Goal: Obtain resource: Obtain resource

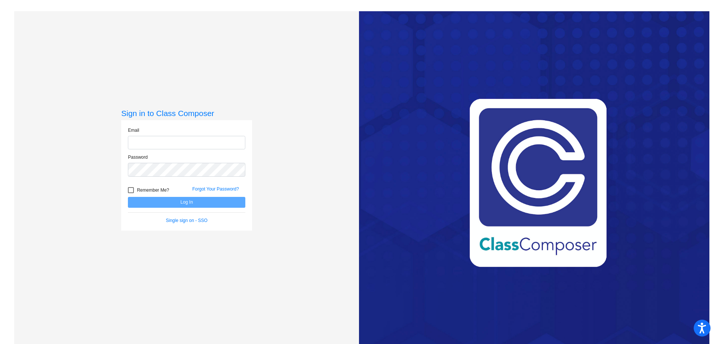
type input "[EMAIL_ADDRESS][PERSON_NAME][DOMAIN_NAME]"
click at [226, 202] on button "Log In" at bounding box center [186, 202] width 117 height 11
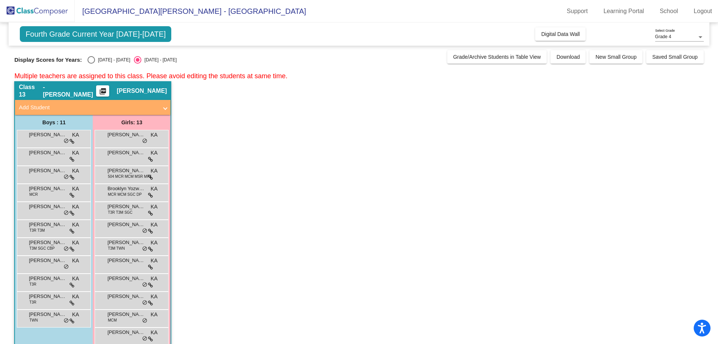
click at [90, 61] on div "Select an option" at bounding box center [91, 59] width 7 height 7
click at [91, 64] on input "[DATE] - [DATE]" at bounding box center [91, 64] width 0 height 0
radio input "true"
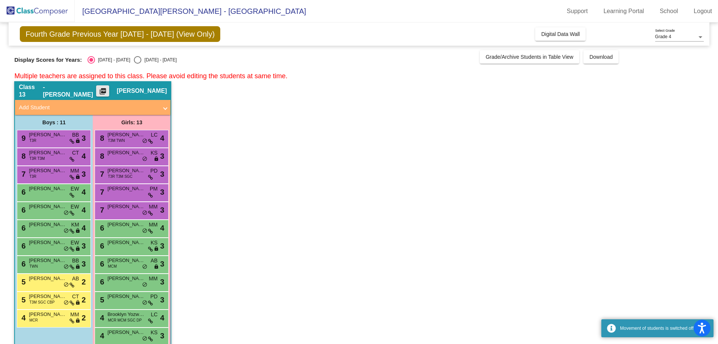
click at [107, 93] on mat-icon "picture_as_pdf" at bounding box center [102, 93] width 9 height 10
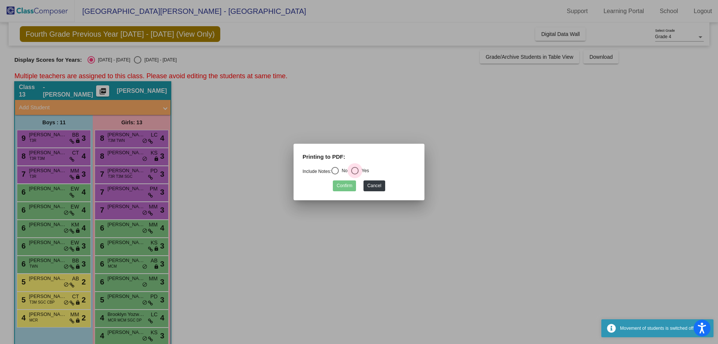
click at [359, 174] on div "Select an option" at bounding box center [354, 170] width 7 height 7
click at [355, 174] on input "Yes" at bounding box center [355, 174] width 0 height 0
radio input "true"
click at [347, 184] on button "Confirm" at bounding box center [344, 185] width 23 height 11
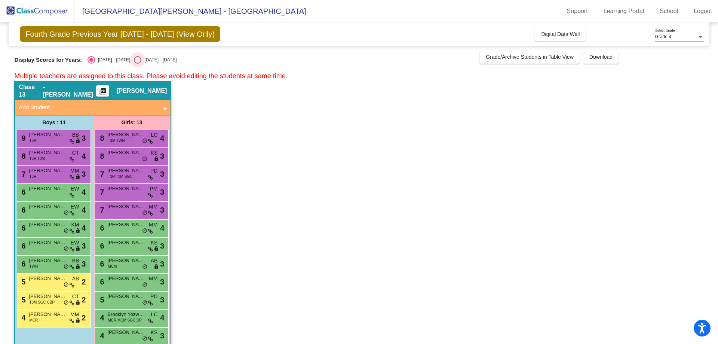
click at [141, 59] on div "[DATE] - [DATE]" at bounding box center [158, 59] width 35 height 7
click at [138, 64] on input "[DATE] - [DATE]" at bounding box center [137, 64] width 0 height 0
radio input "true"
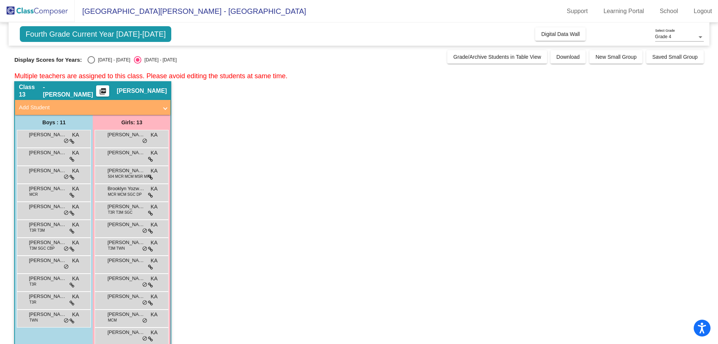
click at [109, 91] on button "picture_as_pdf" at bounding box center [102, 90] width 13 height 11
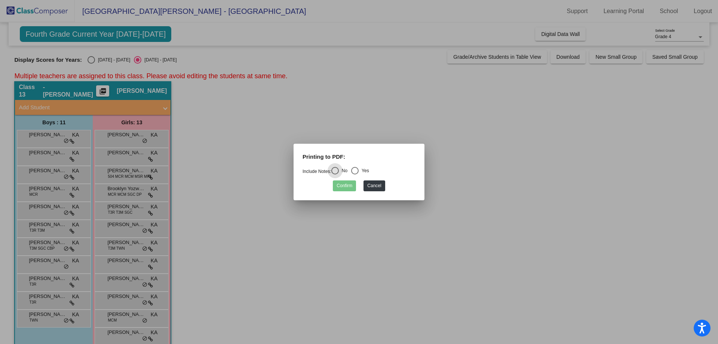
click at [366, 172] on div "Yes" at bounding box center [364, 170] width 10 height 7
click at [355, 174] on input "Yes" at bounding box center [355, 174] width 0 height 0
radio input "true"
click at [339, 190] on button "Confirm" at bounding box center [344, 185] width 23 height 11
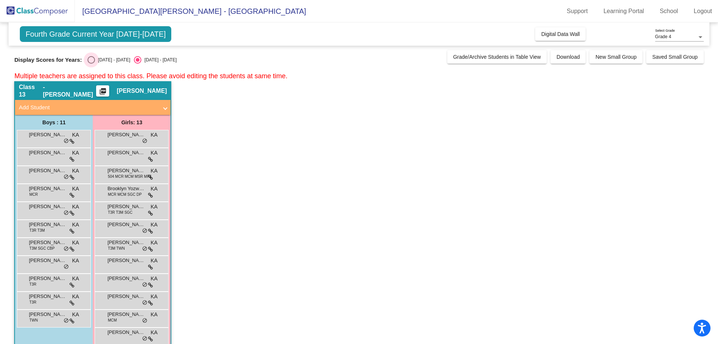
click at [99, 60] on div "[DATE] - [DATE]" at bounding box center [112, 59] width 35 height 7
click at [91, 64] on input "[DATE] - [DATE]" at bounding box center [91, 64] width 0 height 0
radio input "true"
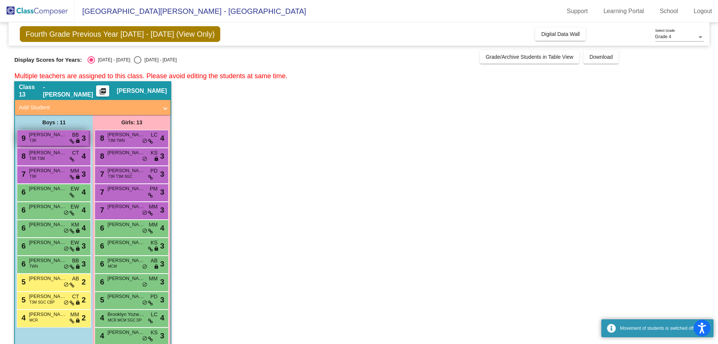
click at [52, 134] on span "[PERSON_NAME]" at bounding box center [47, 134] width 37 height 7
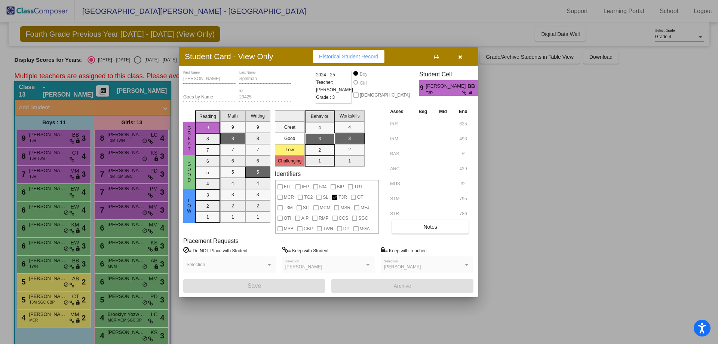
click at [439, 56] on button at bounding box center [436, 56] width 24 height 13
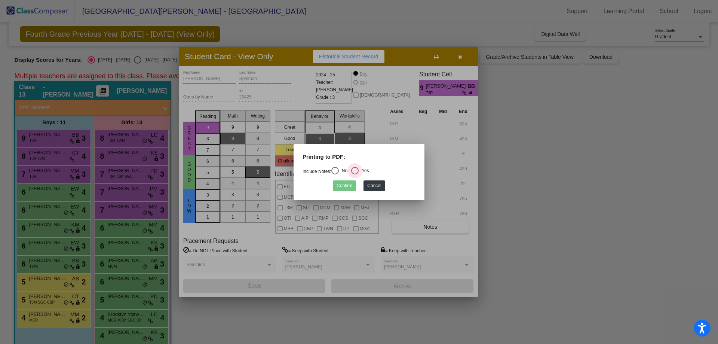
click at [355, 171] on div "Select an option" at bounding box center [355, 171] width 0 height 0
click at [355, 174] on input "Yes" at bounding box center [355, 174] width 0 height 0
radio input "true"
click at [341, 188] on button "Confirm" at bounding box center [344, 185] width 23 height 11
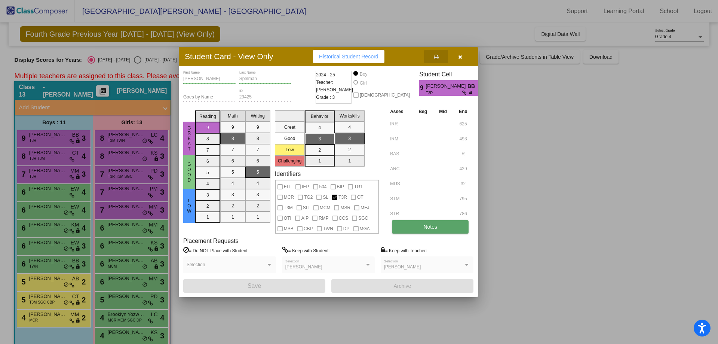
click at [417, 227] on button "Notes" at bounding box center [430, 226] width 77 height 13
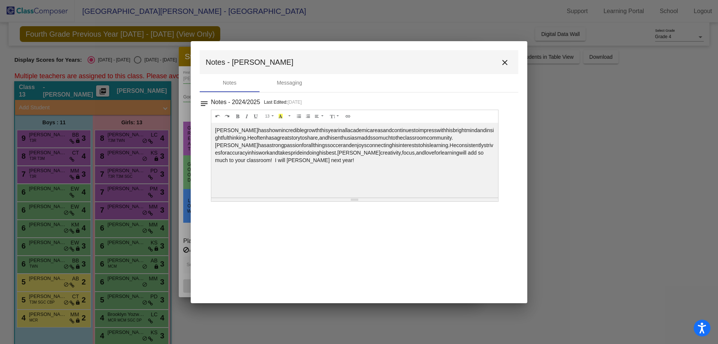
click at [504, 59] on mat-icon "close" at bounding box center [504, 62] width 9 height 9
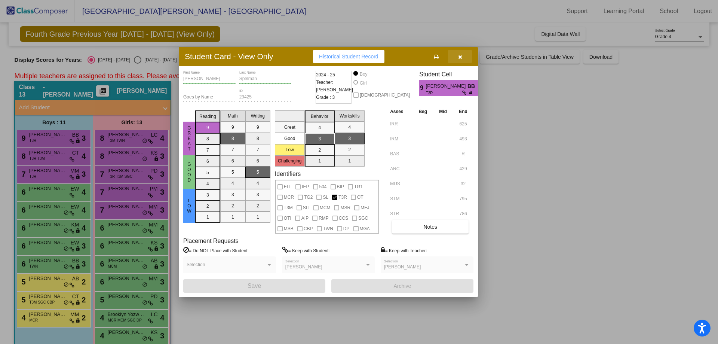
click at [466, 60] on button "button" at bounding box center [460, 56] width 24 height 13
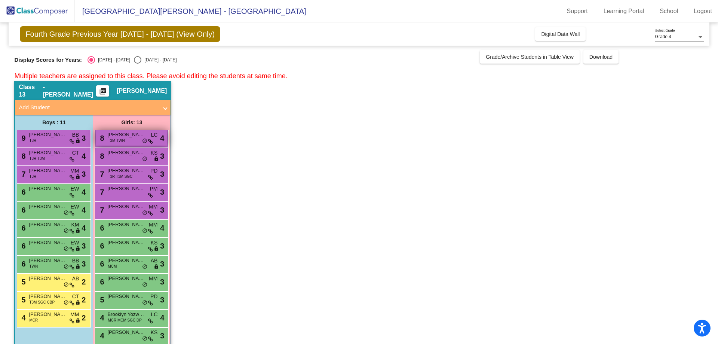
click at [145, 138] on div "8 [PERSON_NAME] T3M TWN LC lock do_not_disturb_alt 4" at bounding box center [131, 137] width 71 height 15
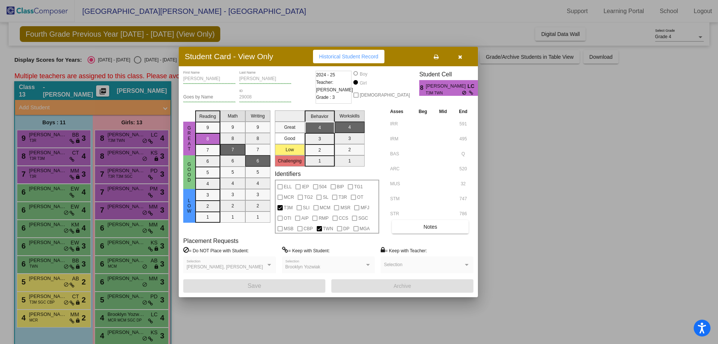
click at [463, 53] on button "button" at bounding box center [460, 56] width 24 height 13
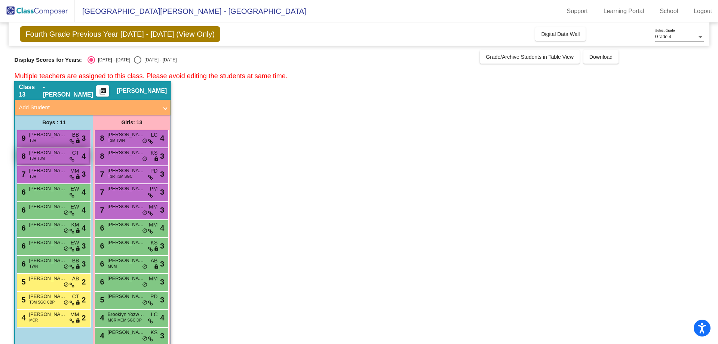
click at [72, 155] on span "CT" at bounding box center [75, 153] width 7 height 8
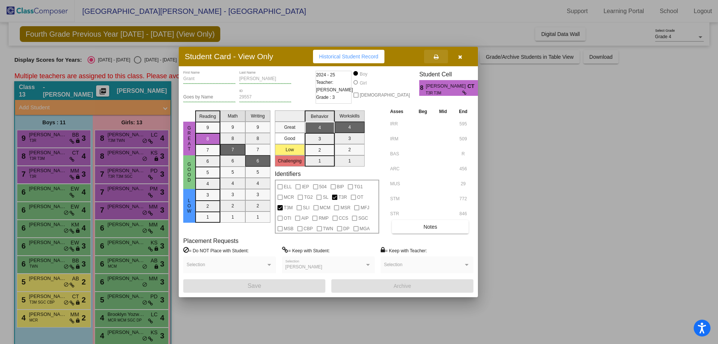
click at [435, 58] on icon at bounding box center [436, 56] width 5 height 5
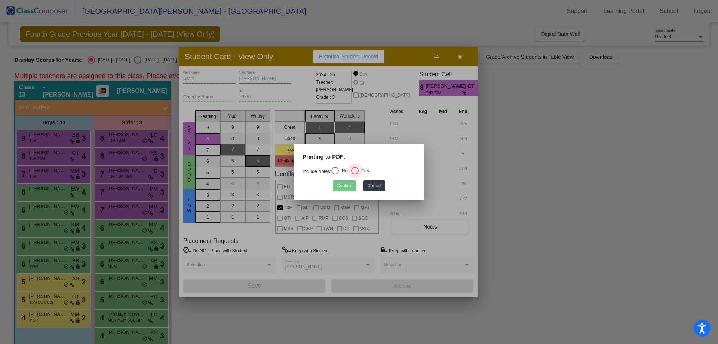
click at [368, 172] on div "Yes" at bounding box center [364, 170] width 10 height 7
click at [355, 174] on input "Yes" at bounding box center [355, 174] width 0 height 0
radio input "true"
click at [341, 188] on button "Confirm" at bounding box center [344, 185] width 23 height 11
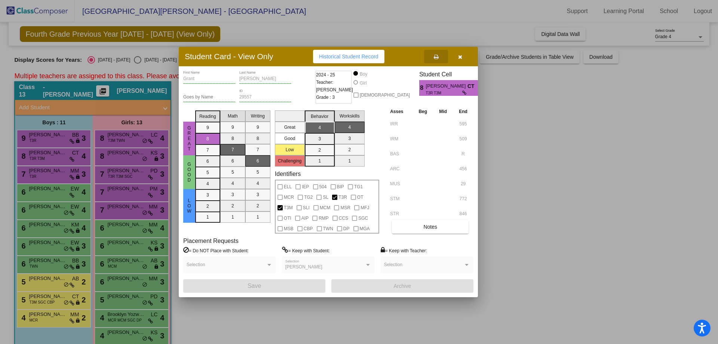
click at [461, 53] on span "button" at bounding box center [460, 56] width 4 height 6
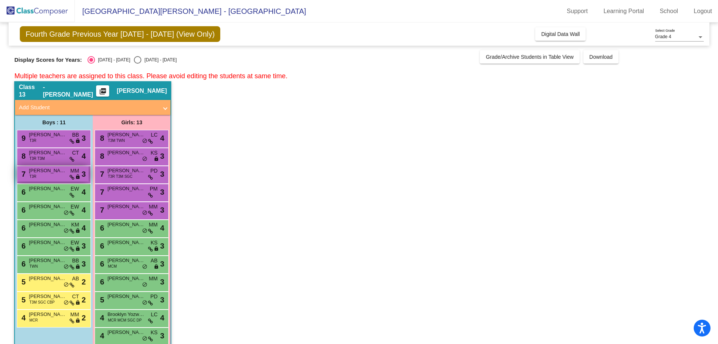
click at [49, 177] on div "7 [PERSON_NAME] T3R MM lock do_not_disturb_alt 3" at bounding box center [52, 173] width 71 height 15
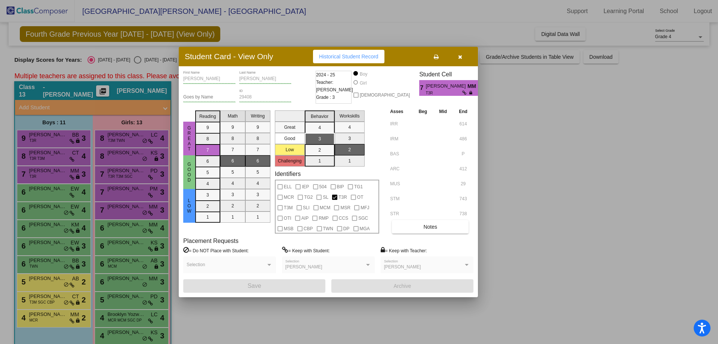
click at [438, 58] on icon at bounding box center [436, 56] width 5 height 5
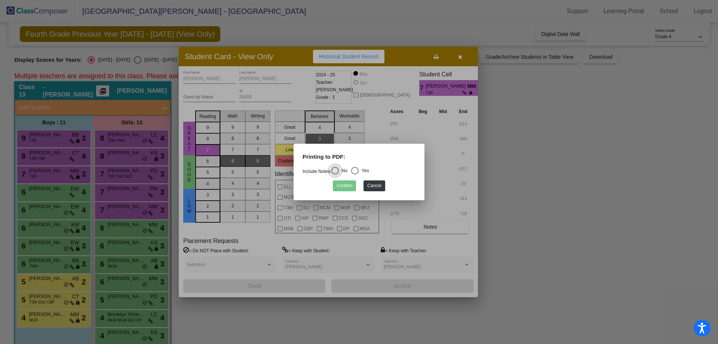
click at [358, 170] on div "Select an option" at bounding box center [354, 170] width 7 height 7
click at [355, 174] on input "Yes" at bounding box center [355, 174] width 0 height 0
radio input "true"
click at [349, 188] on button "Confirm" at bounding box center [344, 185] width 23 height 11
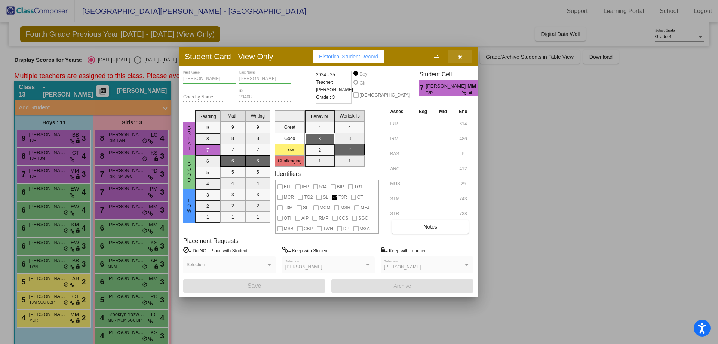
click at [464, 56] on button "button" at bounding box center [460, 56] width 24 height 13
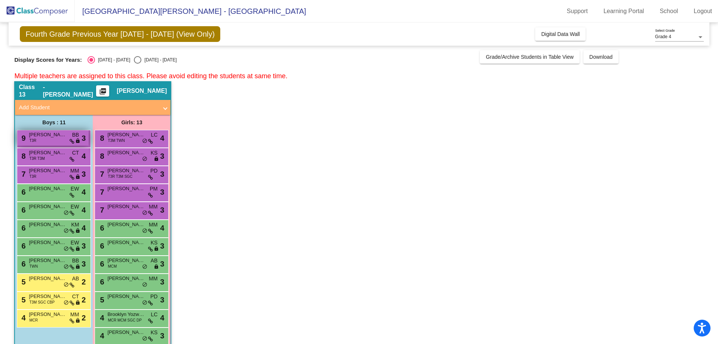
click at [57, 138] on span "[PERSON_NAME]" at bounding box center [47, 134] width 37 height 7
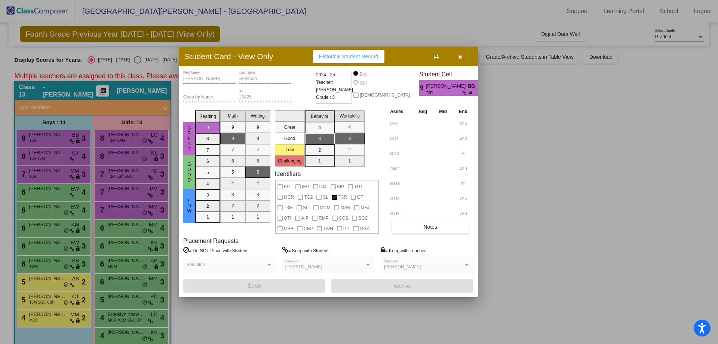
click at [439, 54] on button at bounding box center [436, 56] width 24 height 13
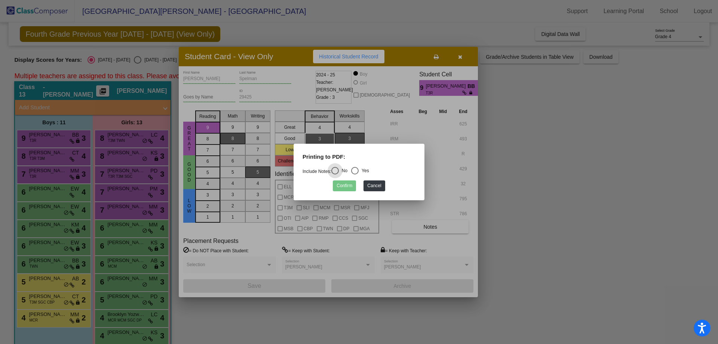
click at [363, 166] on div "Printing to PDF:" at bounding box center [359, 160] width 124 height 14
click at [359, 172] on div "Select an option" at bounding box center [354, 170] width 7 height 7
click at [355, 174] on input "Yes" at bounding box center [355, 174] width 0 height 0
radio input "true"
click at [342, 189] on button "Confirm" at bounding box center [344, 185] width 23 height 11
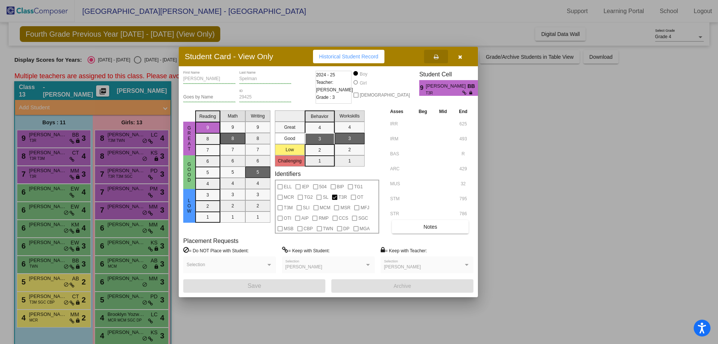
click at [464, 59] on button "button" at bounding box center [460, 56] width 24 height 13
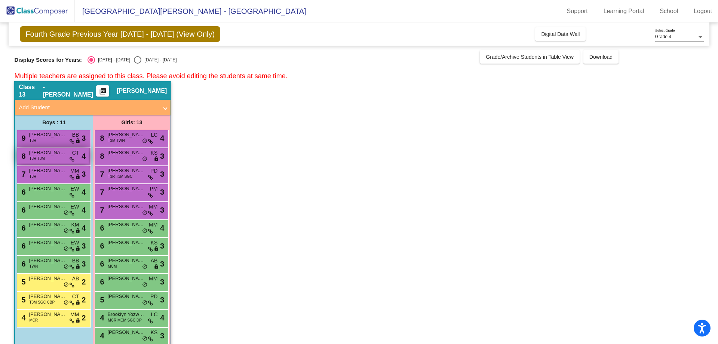
click at [50, 160] on div "8 [PERSON_NAME] T3R T3M CT lock do_not_disturb_alt 4" at bounding box center [52, 155] width 71 height 15
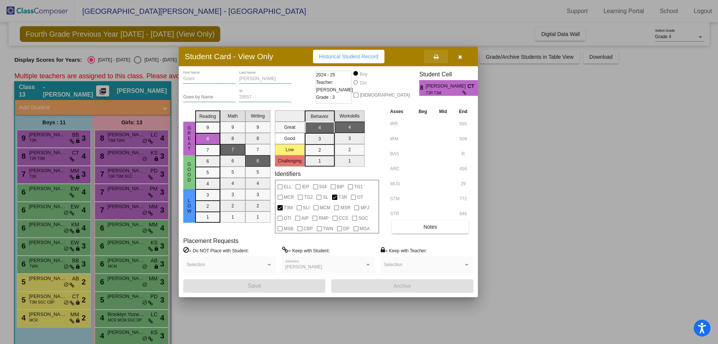
click at [439, 61] on button at bounding box center [436, 56] width 24 height 13
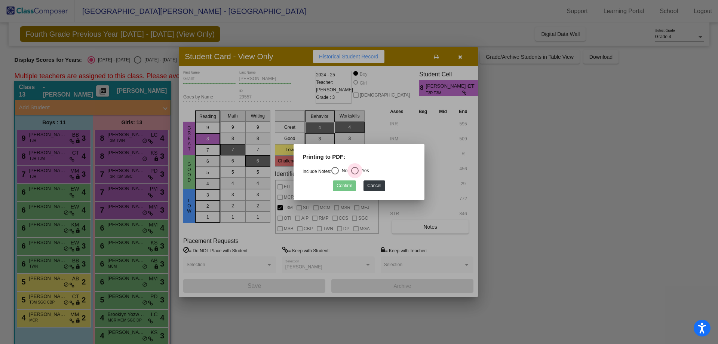
click at [365, 167] on div "Yes" at bounding box center [364, 170] width 10 height 7
click at [355, 174] on input "Yes" at bounding box center [355, 174] width 0 height 0
radio input "true"
click at [350, 188] on button "Confirm" at bounding box center [344, 185] width 23 height 11
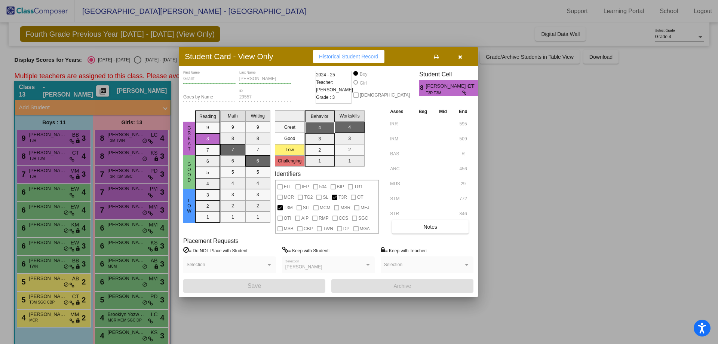
click at [51, 186] on div at bounding box center [359, 172] width 718 height 344
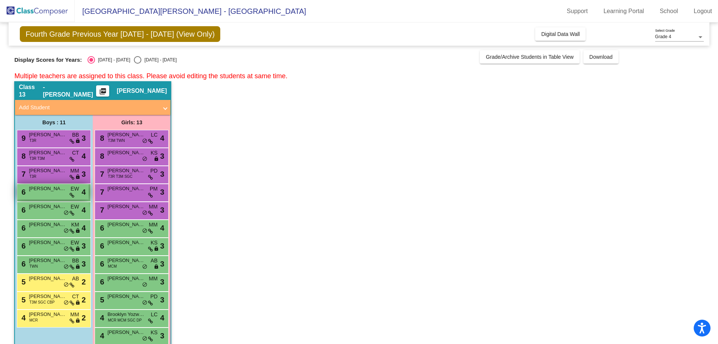
click at [49, 198] on div "6 [PERSON_NAME] EW lock do_not_disturb_alt 4" at bounding box center [52, 191] width 71 height 15
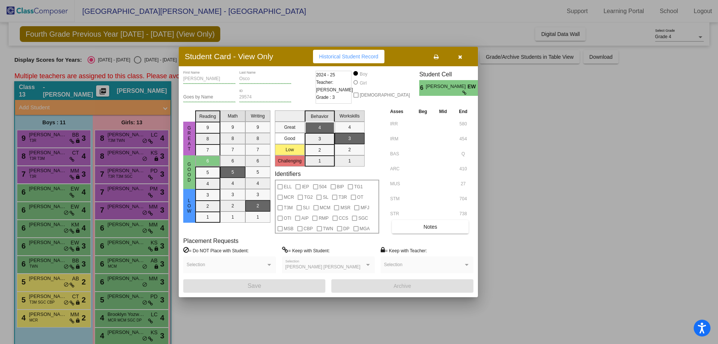
click at [437, 60] on button at bounding box center [436, 56] width 24 height 13
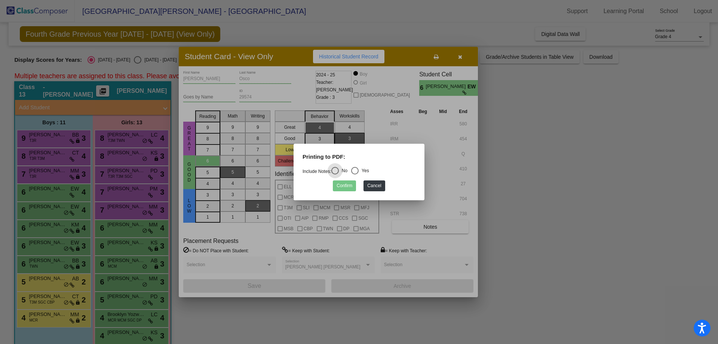
click at [366, 169] on div "Yes" at bounding box center [364, 170] width 10 height 7
click at [355, 174] on input "Yes" at bounding box center [355, 174] width 0 height 0
radio input "true"
click at [345, 189] on button "Confirm" at bounding box center [344, 185] width 23 height 11
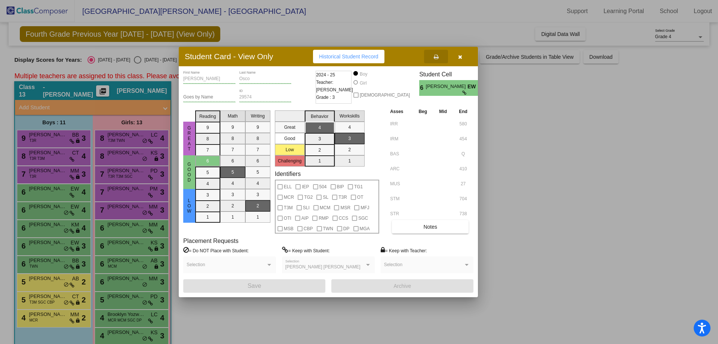
click at [466, 56] on button "button" at bounding box center [460, 56] width 24 height 13
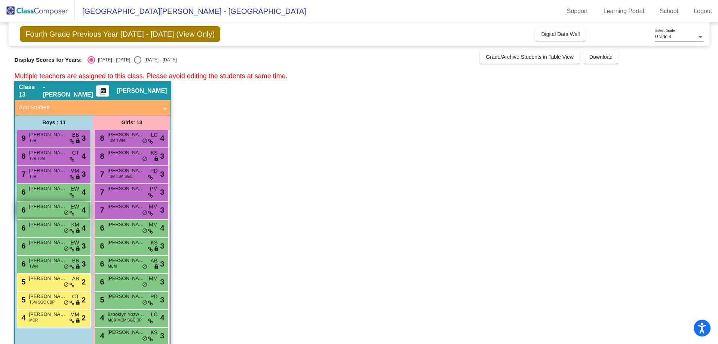
click at [48, 204] on span "[PERSON_NAME]" at bounding box center [47, 206] width 37 height 7
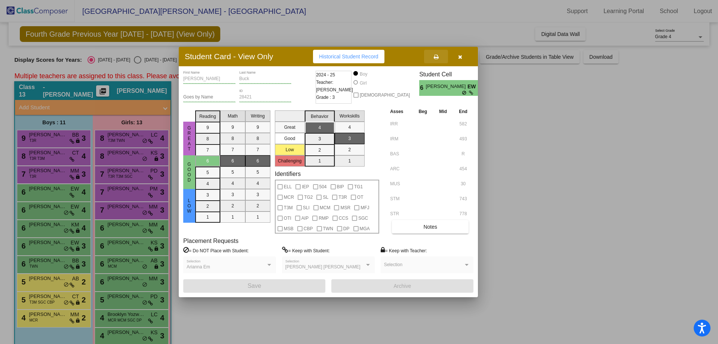
click at [440, 58] on button at bounding box center [436, 56] width 24 height 13
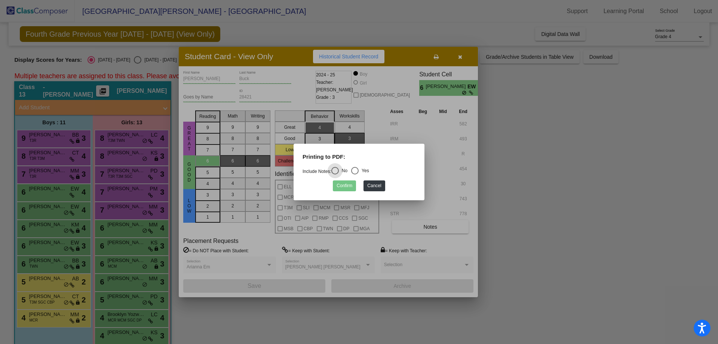
click at [358, 172] on div "Select an option" at bounding box center [354, 170] width 7 height 7
click at [355, 174] on input "Yes" at bounding box center [355, 174] width 0 height 0
radio input "true"
click at [352, 185] on button "Confirm" at bounding box center [344, 185] width 23 height 11
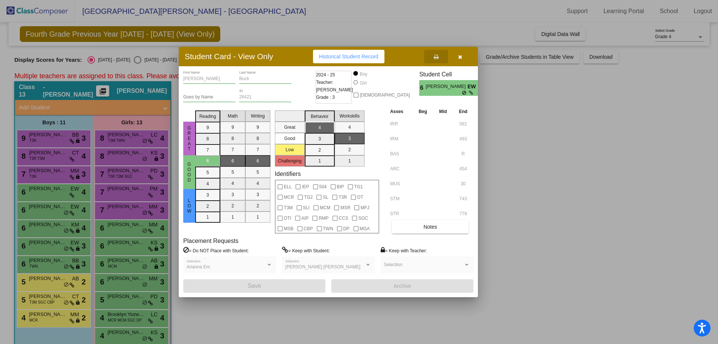
click at [461, 53] on span "button" at bounding box center [460, 56] width 4 height 6
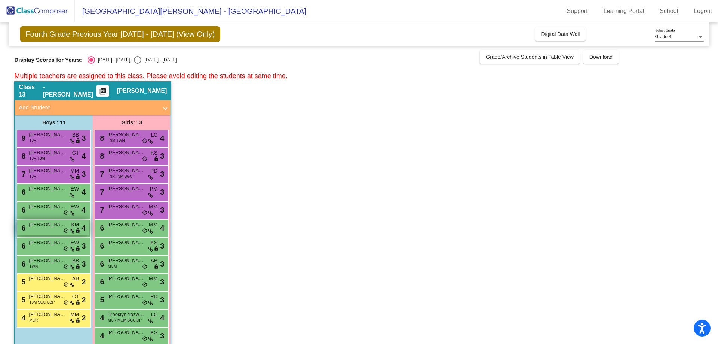
click at [48, 234] on div "6 [PERSON_NAME] KM lock do_not_disturb_alt 4" at bounding box center [52, 227] width 71 height 15
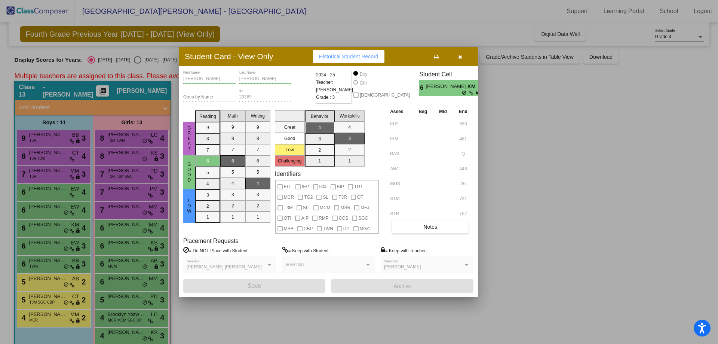
click at [442, 55] on button at bounding box center [436, 56] width 24 height 13
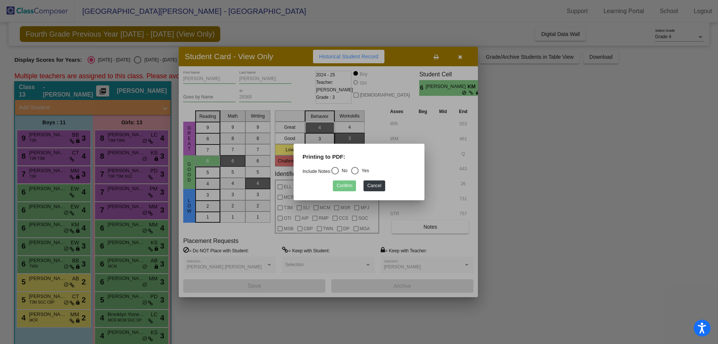
click at [368, 166] on div "Printing to PDF:" at bounding box center [359, 160] width 124 height 14
click at [356, 167] on div "Select an option" at bounding box center [354, 170] width 7 height 7
click at [355, 174] on input "Yes" at bounding box center [355, 174] width 0 height 0
radio input "true"
click at [347, 181] on button "Confirm" at bounding box center [344, 185] width 23 height 11
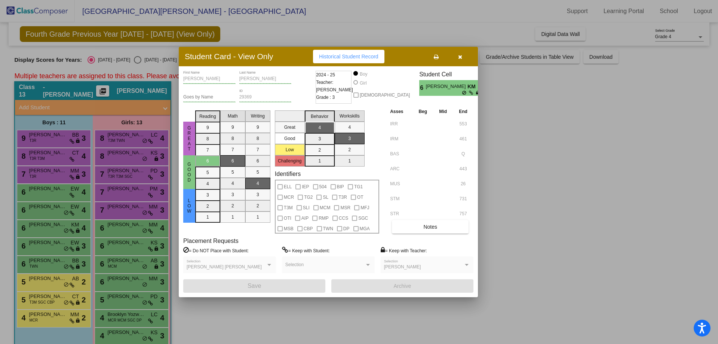
click at [70, 243] on div at bounding box center [359, 172] width 718 height 344
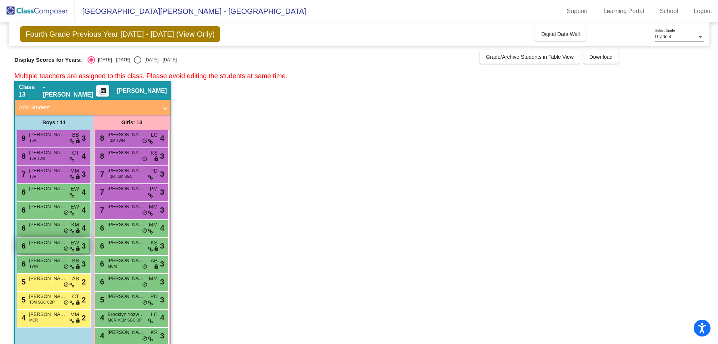
click at [58, 245] on span "[PERSON_NAME] [PERSON_NAME]" at bounding box center [47, 242] width 37 height 7
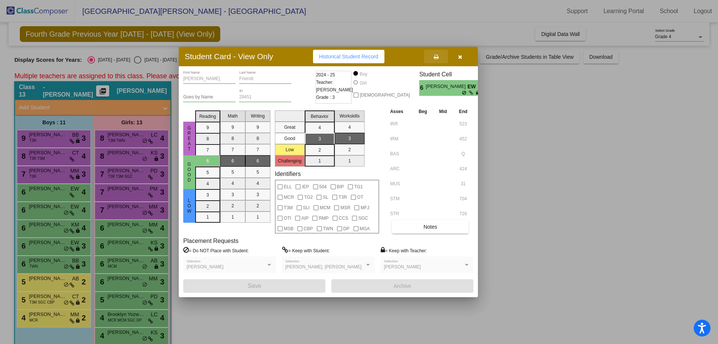
click at [433, 58] on button at bounding box center [436, 56] width 24 height 13
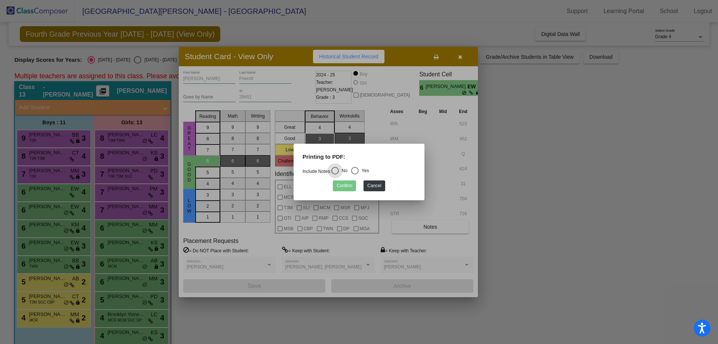
click at [370, 166] on form "Printing to PDF: Include Notes: No Yes Confirm Cancel" at bounding box center [359, 172] width 113 height 39
click at [364, 172] on div "Yes" at bounding box center [364, 170] width 10 height 7
click at [355, 174] on input "Yes" at bounding box center [355, 174] width 0 height 0
radio input "true"
click at [343, 186] on button "Confirm" at bounding box center [344, 185] width 23 height 11
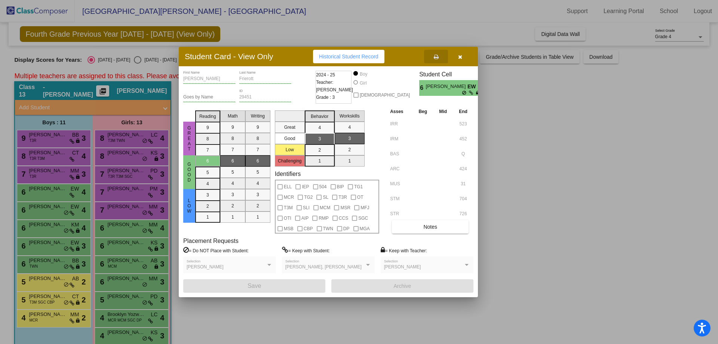
click at [48, 248] on div at bounding box center [359, 172] width 718 height 344
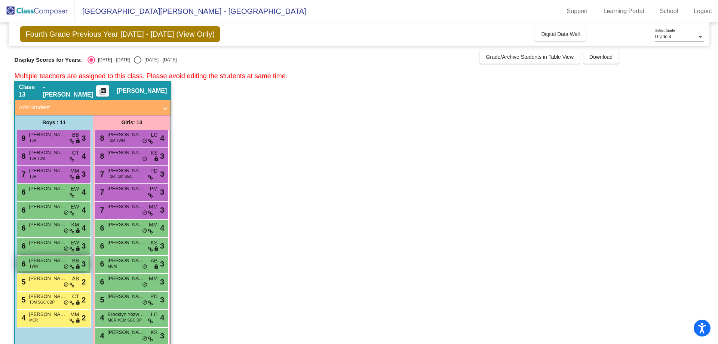
click at [47, 262] on span "[PERSON_NAME]" at bounding box center [47, 260] width 37 height 7
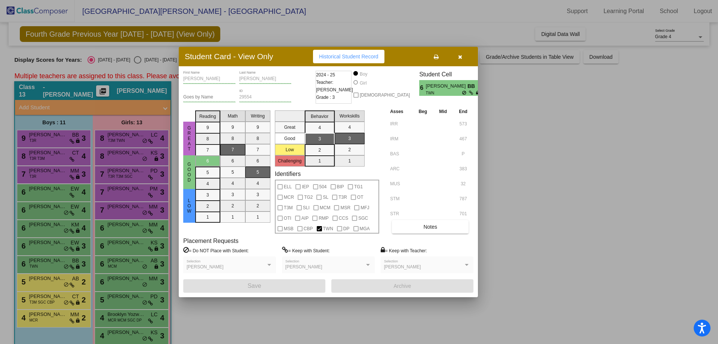
click at [434, 54] on span at bounding box center [436, 56] width 5 height 6
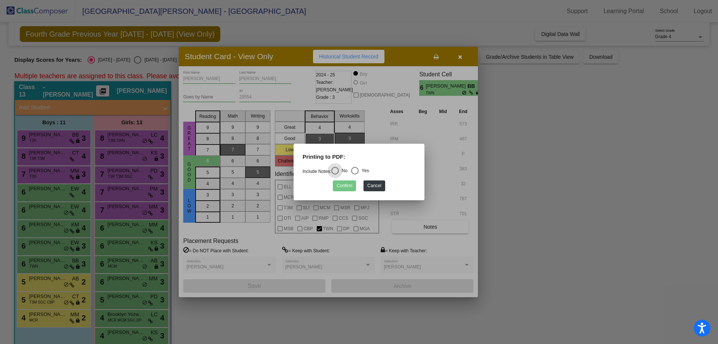
click at [359, 171] on div "Select an option" at bounding box center [354, 170] width 7 height 7
click at [355, 174] on input "Yes" at bounding box center [355, 174] width 0 height 0
radio input "true"
click at [351, 185] on button "Confirm" at bounding box center [344, 185] width 23 height 11
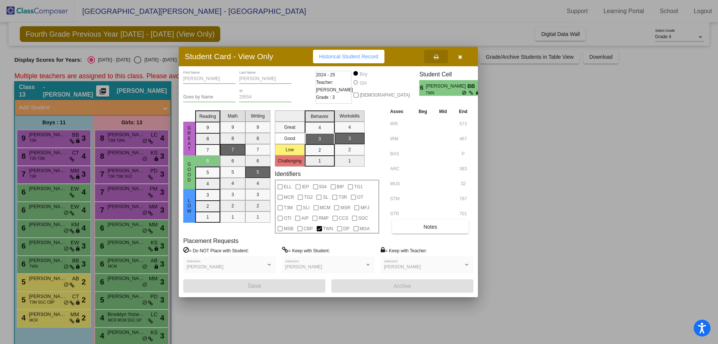
click at [58, 290] on div at bounding box center [359, 172] width 718 height 344
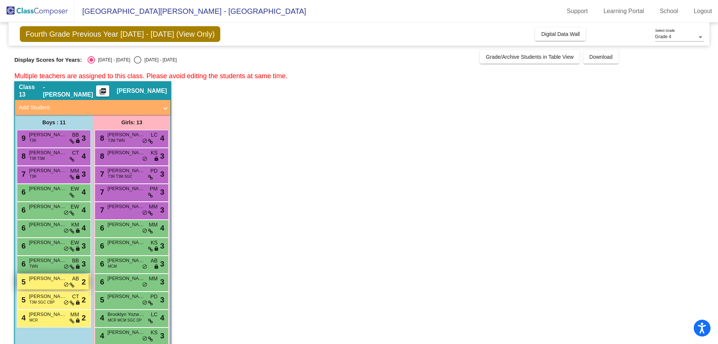
click at [41, 286] on div "5 [PERSON_NAME] AB lock do_not_disturb_alt 2" at bounding box center [52, 281] width 71 height 15
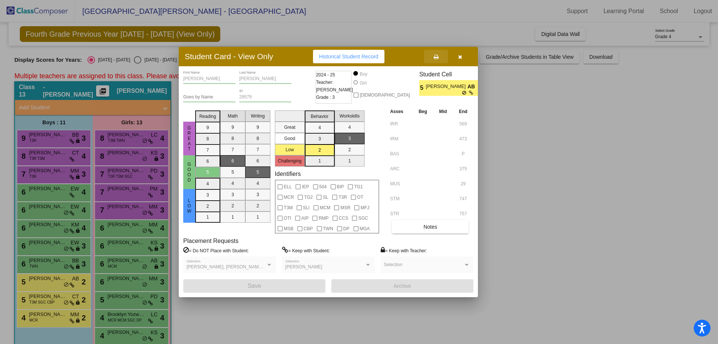
click at [439, 59] on button at bounding box center [436, 56] width 24 height 13
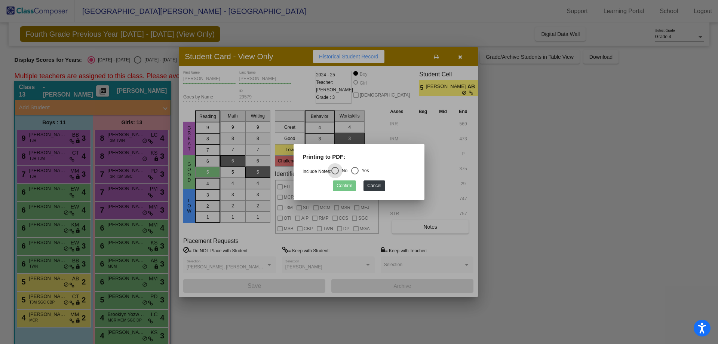
click at [368, 168] on div "Yes" at bounding box center [364, 170] width 10 height 7
click at [355, 174] on input "Yes" at bounding box center [355, 174] width 0 height 0
radio input "true"
click at [354, 184] on button "Confirm" at bounding box center [344, 185] width 23 height 11
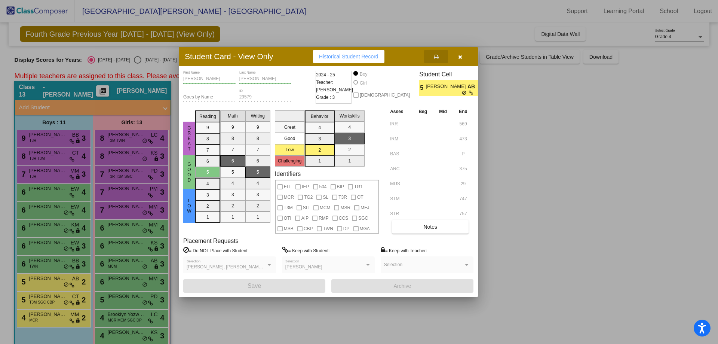
click at [52, 300] on div at bounding box center [359, 172] width 718 height 344
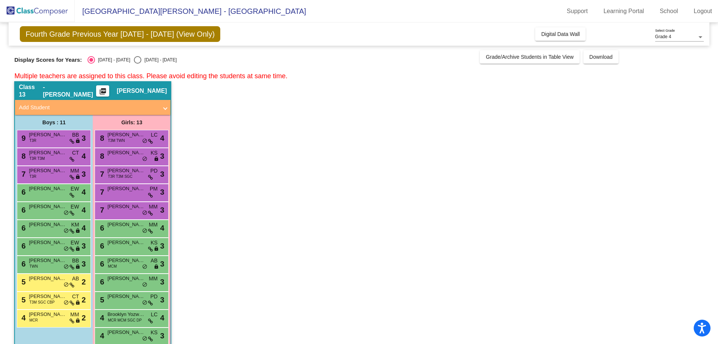
click at [52, 300] on span "T3M SGC CBP" at bounding box center [41, 302] width 25 height 6
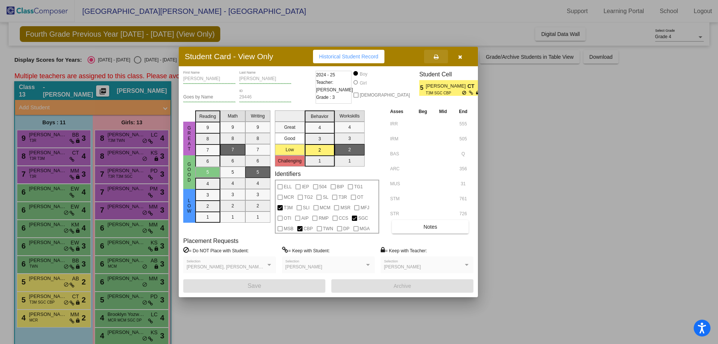
click at [438, 56] on icon at bounding box center [436, 56] width 5 height 5
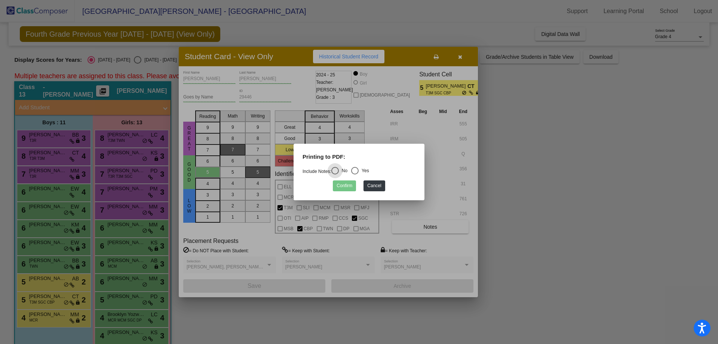
click at [362, 170] on div "Yes" at bounding box center [364, 170] width 10 height 7
click at [355, 174] on input "Yes" at bounding box center [355, 174] width 0 height 0
radio input "true"
click at [348, 185] on button "Confirm" at bounding box center [344, 185] width 23 height 11
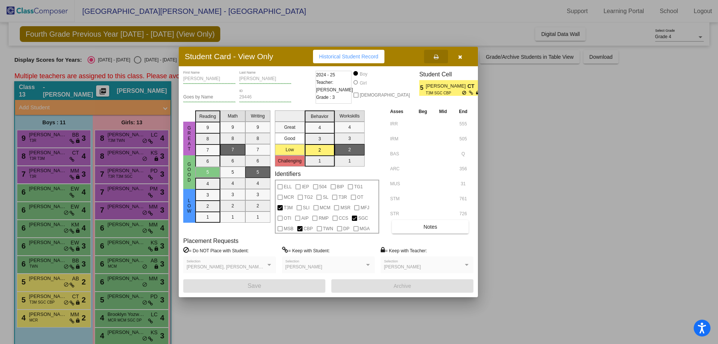
click at [56, 315] on div at bounding box center [359, 172] width 718 height 344
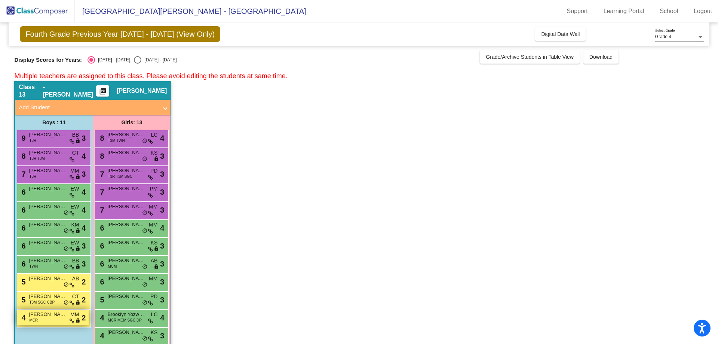
click at [56, 322] on div "4 Colt Soulsby MCR MM lock do_not_disturb_alt 2" at bounding box center [52, 317] width 71 height 15
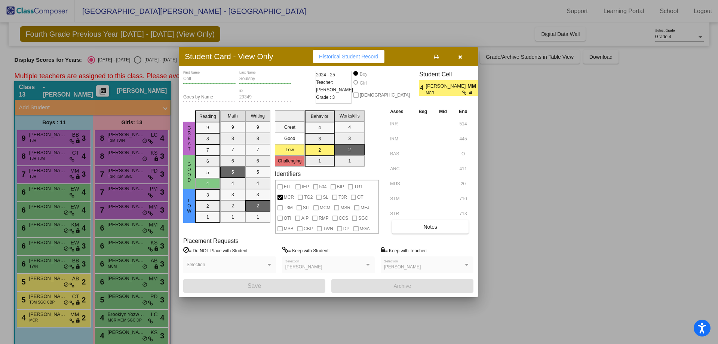
click at [435, 54] on span at bounding box center [436, 56] width 5 height 6
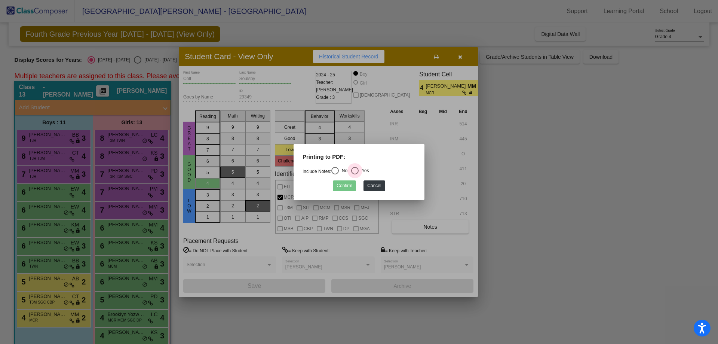
click at [359, 168] on div "Select an option" at bounding box center [354, 170] width 7 height 7
click at [355, 174] on input "Yes" at bounding box center [355, 174] width 0 height 0
radio input "true"
click at [355, 182] on button "Confirm" at bounding box center [344, 185] width 23 height 11
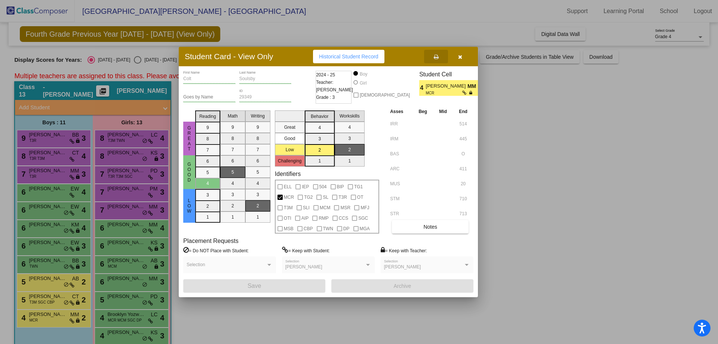
click at [464, 57] on button "button" at bounding box center [460, 56] width 24 height 13
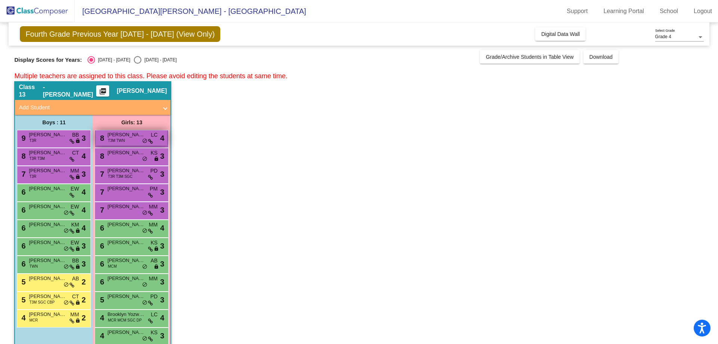
click at [130, 137] on span "[PERSON_NAME]" at bounding box center [125, 134] width 37 height 7
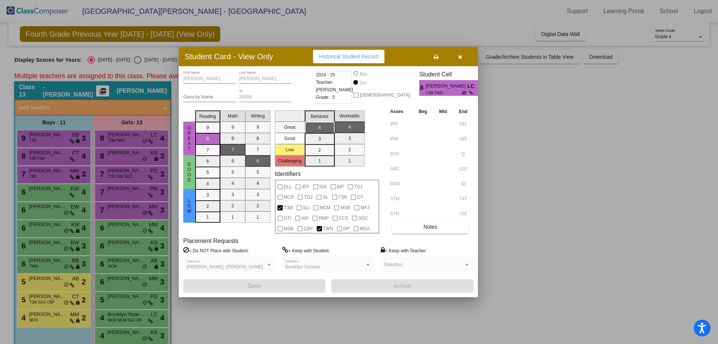
click at [340, 58] on span "Historical Student Record" at bounding box center [348, 56] width 59 height 6
click at [436, 57] on icon at bounding box center [436, 56] width 5 height 5
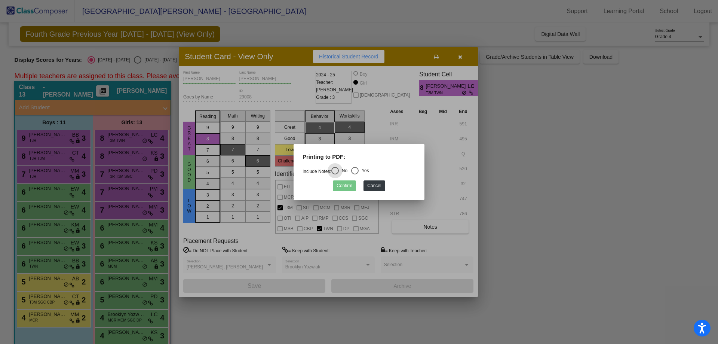
click at [366, 173] on div "Yes" at bounding box center [364, 170] width 10 height 7
click at [355, 174] on input "Yes" at bounding box center [355, 174] width 0 height 0
radio input "true"
click at [344, 184] on button "Confirm" at bounding box center [344, 185] width 23 height 11
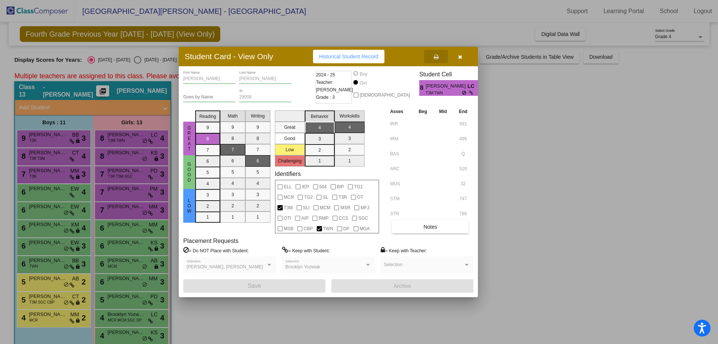
click at [153, 163] on div at bounding box center [359, 172] width 718 height 344
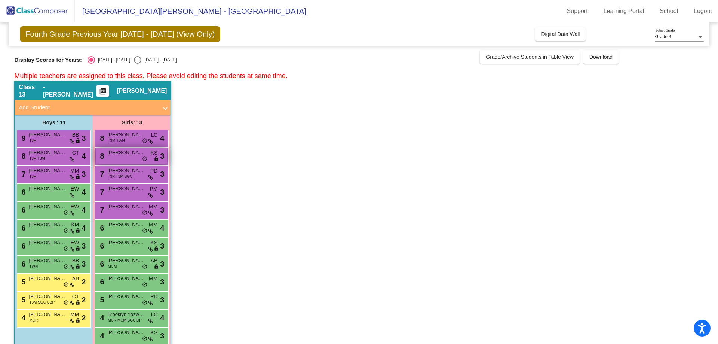
click at [134, 154] on span "[PERSON_NAME]" at bounding box center [125, 152] width 37 height 7
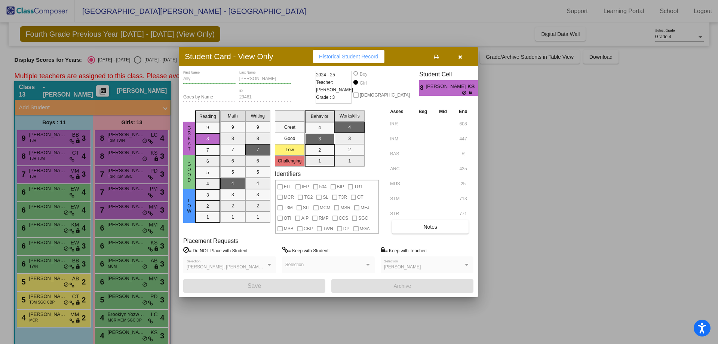
click at [433, 60] on button at bounding box center [436, 56] width 24 height 13
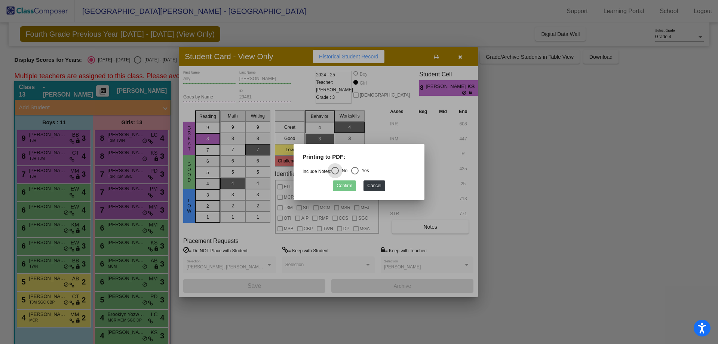
click at [357, 169] on div "Select an option" at bounding box center [354, 170] width 7 height 7
click at [355, 174] on input "Yes" at bounding box center [355, 174] width 0 height 0
radio input "true"
click at [347, 188] on button "Confirm" at bounding box center [344, 185] width 23 height 11
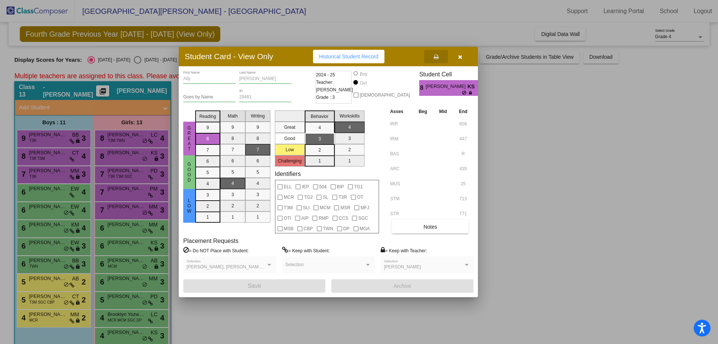
click at [140, 177] on div at bounding box center [359, 172] width 718 height 344
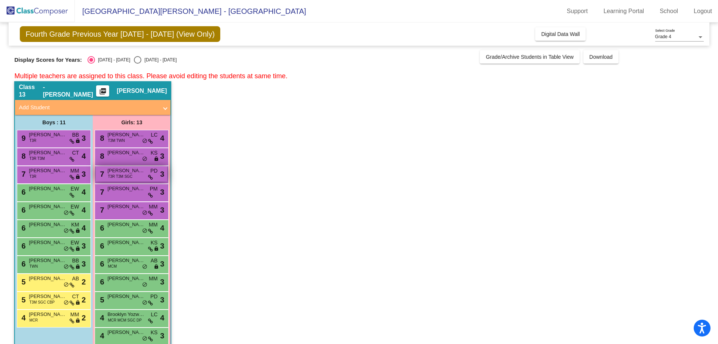
click at [134, 172] on span "[PERSON_NAME]" at bounding box center [125, 170] width 37 height 7
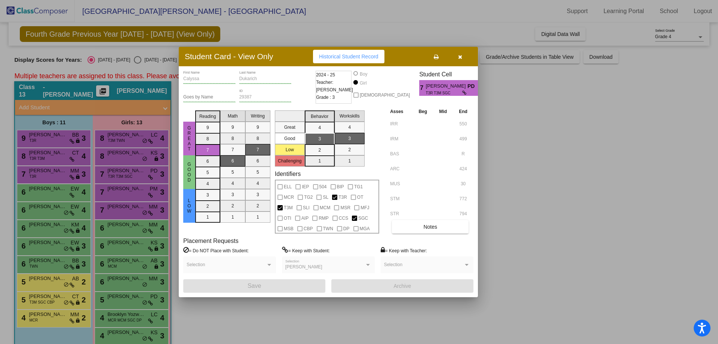
click at [435, 55] on icon at bounding box center [436, 56] width 5 height 5
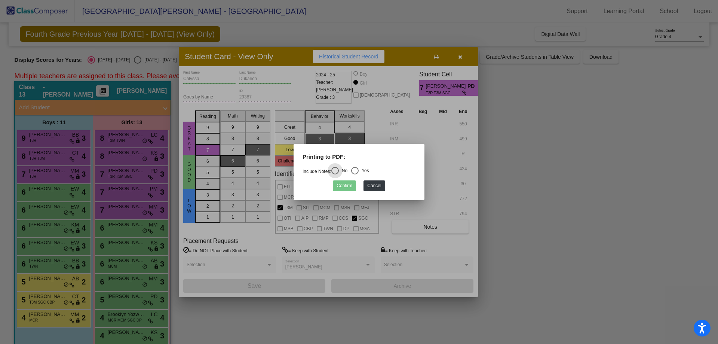
click at [369, 170] on div "Yes" at bounding box center [364, 170] width 10 height 7
click at [355, 174] on input "Yes" at bounding box center [355, 174] width 0 height 0
radio input "true"
click at [340, 188] on button "Confirm" at bounding box center [344, 185] width 23 height 11
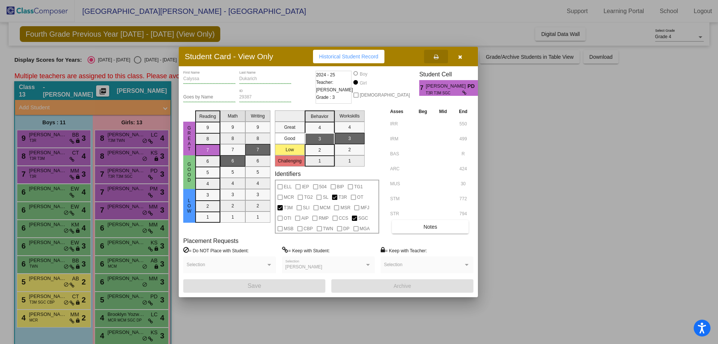
click at [464, 58] on button "button" at bounding box center [460, 56] width 24 height 13
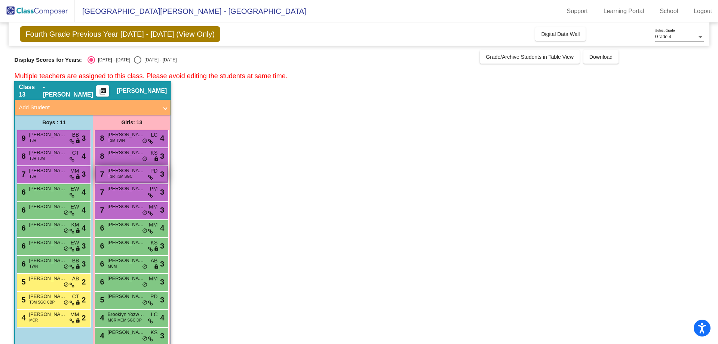
click at [104, 180] on div "7 Calyssa Dukarich T3R T3M SGC PD lock do_not_disturb_alt 3" at bounding box center [131, 173] width 71 height 15
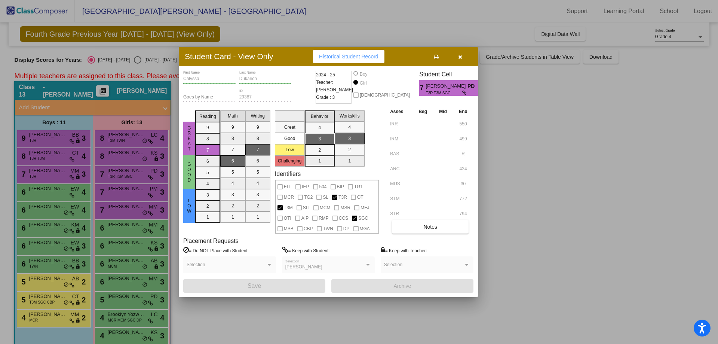
click at [436, 59] on icon at bounding box center [436, 56] width 5 height 5
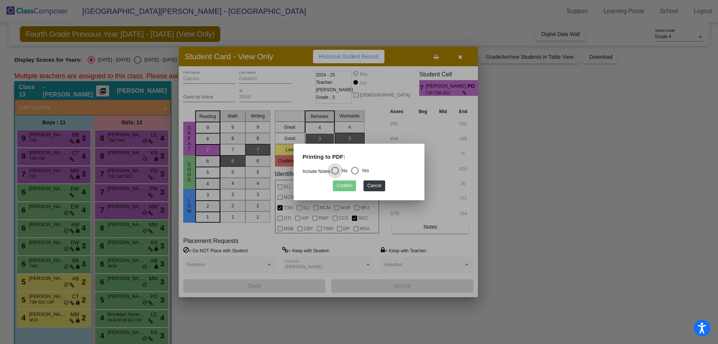
click at [356, 171] on div "Select an option" at bounding box center [354, 170] width 7 height 7
click at [355, 174] on input "Yes" at bounding box center [355, 174] width 0 height 0
radio input "true"
click at [349, 190] on button "Confirm" at bounding box center [344, 185] width 23 height 11
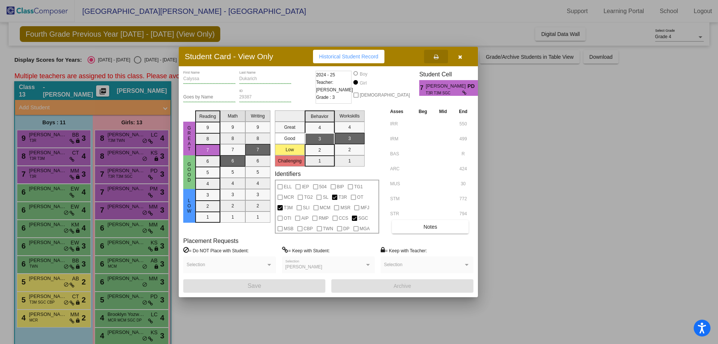
click at [461, 58] on icon "button" at bounding box center [460, 56] width 4 height 5
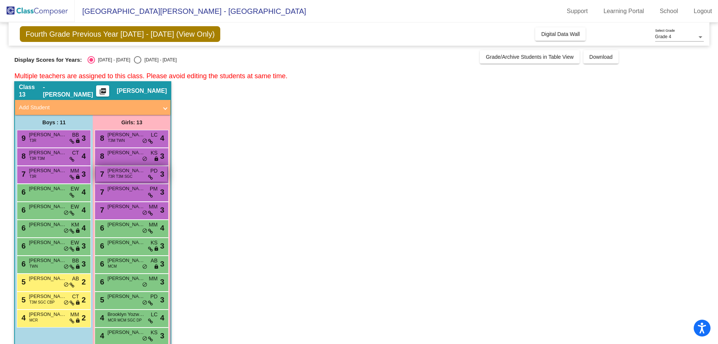
click at [120, 180] on div "7 Calyssa Dukarich T3R T3M SGC PD lock do_not_disturb_alt 3" at bounding box center [131, 173] width 71 height 15
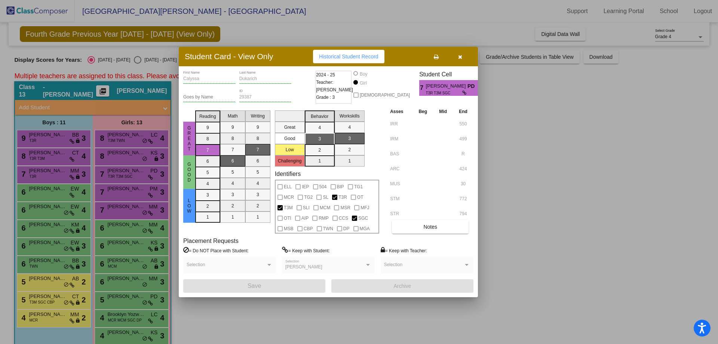
click at [464, 59] on button "button" at bounding box center [460, 56] width 24 height 13
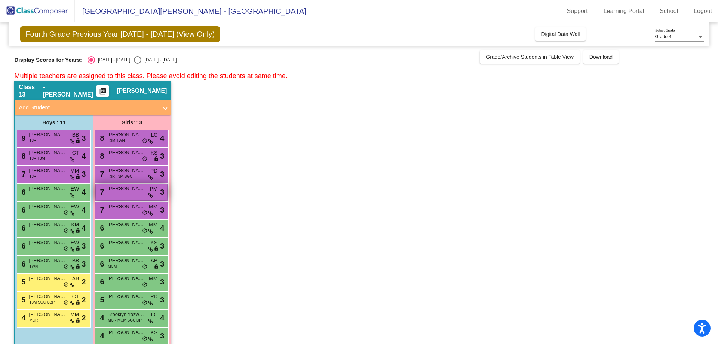
click at [122, 185] on span "[PERSON_NAME]" at bounding box center [125, 188] width 37 height 7
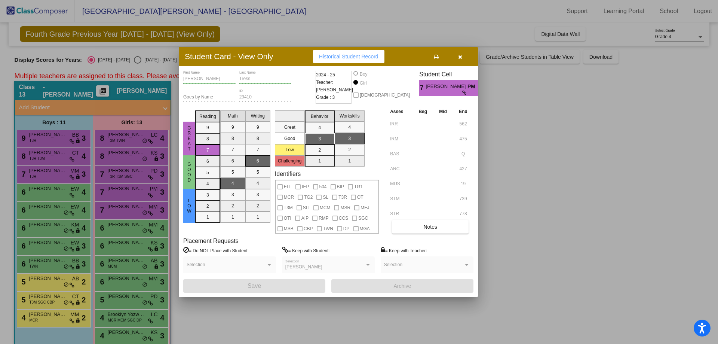
click at [369, 57] on span "Historical Student Record" at bounding box center [348, 56] width 59 height 6
click at [429, 55] on button at bounding box center [436, 56] width 24 height 13
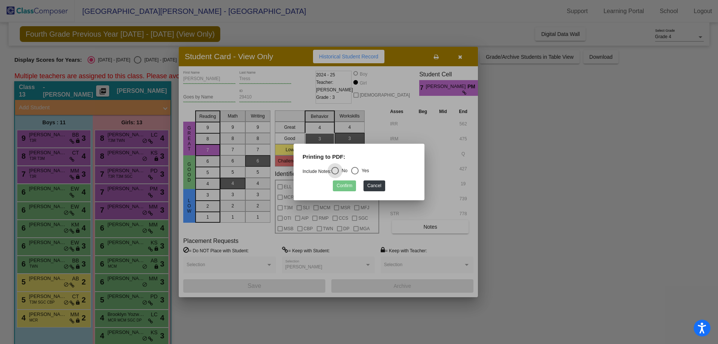
click at [366, 174] on div "Yes" at bounding box center [364, 170] width 10 height 7
click at [355, 174] on input "Yes" at bounding box center [355, 174] width 0 height 0
radio input "true"
click at [350, 183] on button "Confirm" at bounding box center [344, 185] width 23 height 11
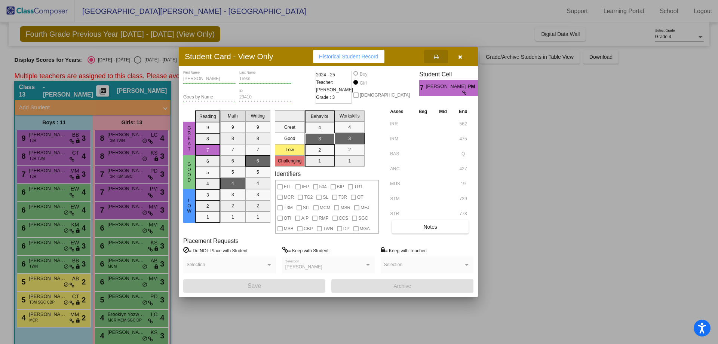
click at [467, 55] on button "button" at bounding box center [460, 56] width 24 height 13
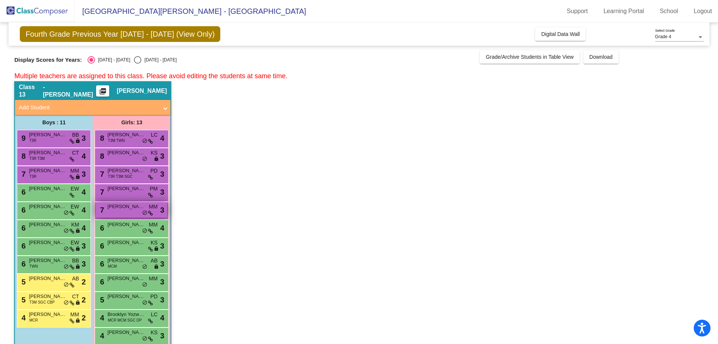
click at [120, 205] on span "[PERSON_NAME]" at bounding box center [125, 206] width 37 height 7
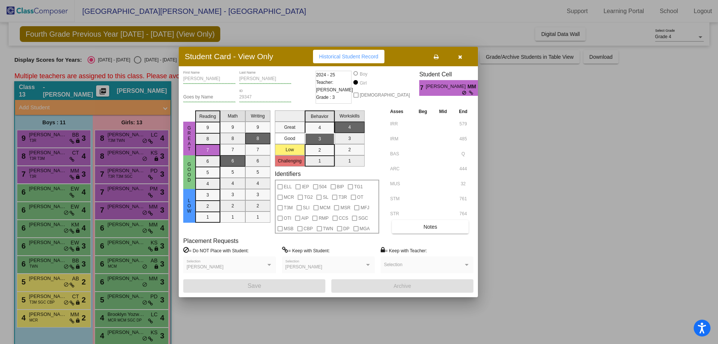
click at [432, 61] on button at bounding box center [436, 56] width 24 height 13
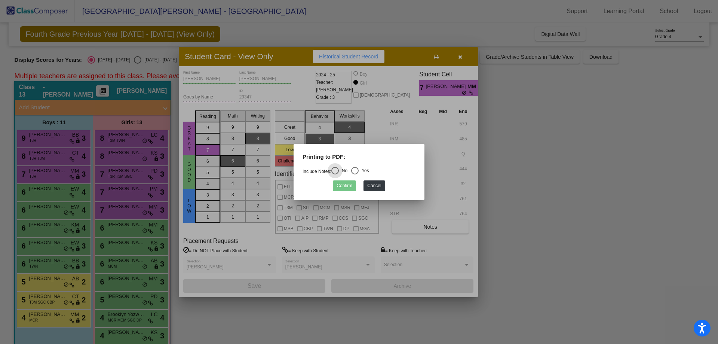
click at [369, 170] on div "Yes" at bounding box center [364, 170] width 10 height 7
click at [355, 174] on input "Yes" at bounding box center [355, 174] width 0 height 0
radio input "true"
click at [352, 187] on button "Confirm" at bounding box center [344, 185] width 23 height 11
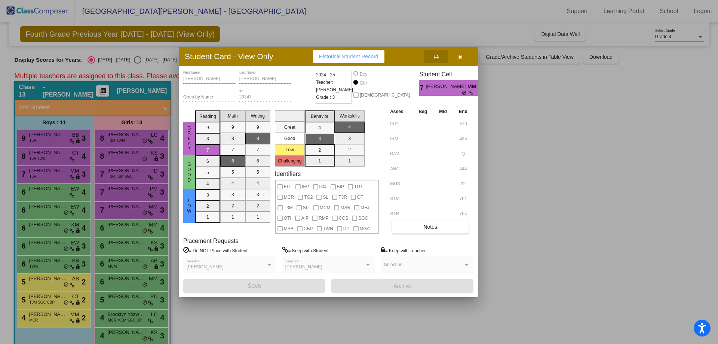
click at [127, 228] on div at bounding box center [359, 172] width 718 height 344
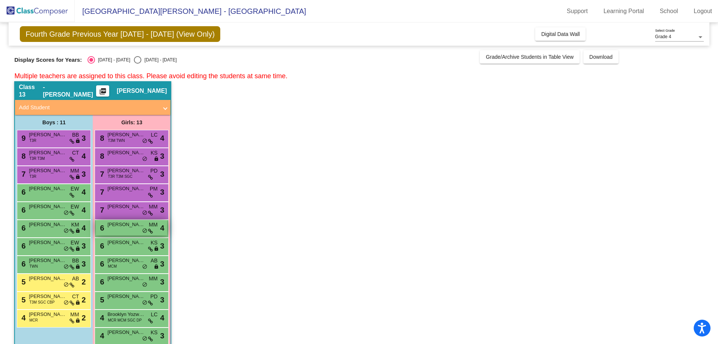
click at [126, 223] on span "[PERSON_NAME]" at bounding box center [125, 224] width 37 height 7
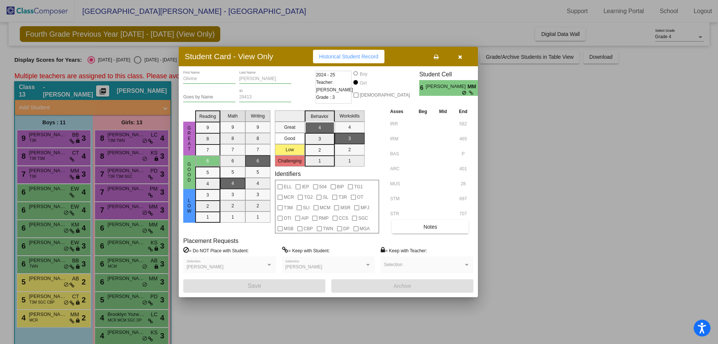
click at [440, 56] on button at bounding box center [436, 56] width 24 height 13
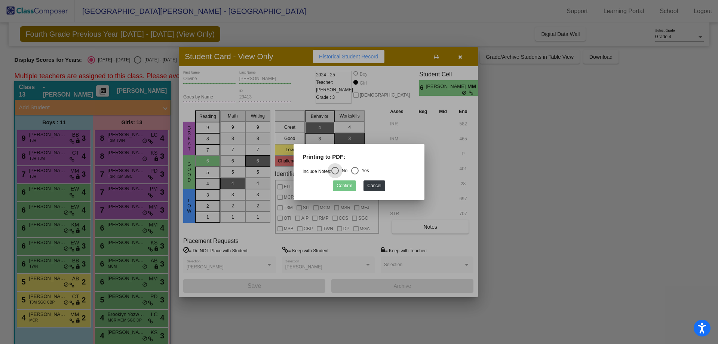
click at [358, 167] on div "Select an option" at bounding box center [354, 170] width 7 height 7
click at [355, 174] on input "Yes" at bounding box center [355, 174] width 0 height 0
radio input "true"
click at [344, 186] on button "Confirm" at bounding box center [344, 185] width 23 height 11
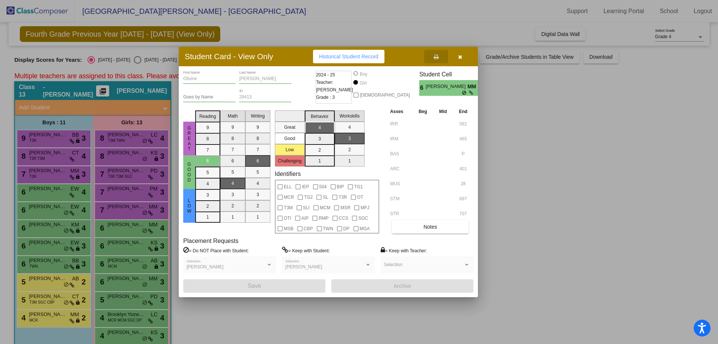
click at [460, 58] on icon "button" at bounding box center [460, 56] width 4 height 5
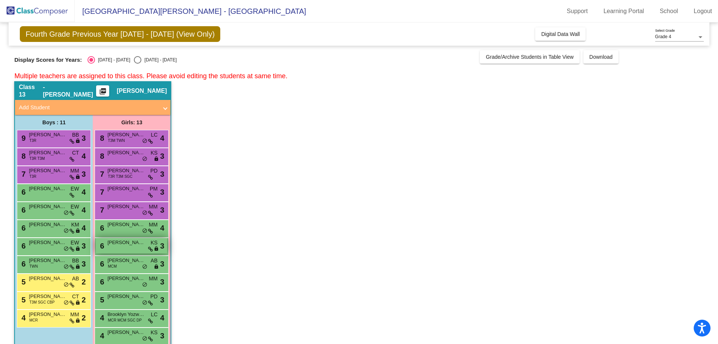
click at [124, 248] on div "6 [PERSON_NAME] KS lock do_not_disturb_alt 3" at bounding box center [131, 245] width 71 height 15
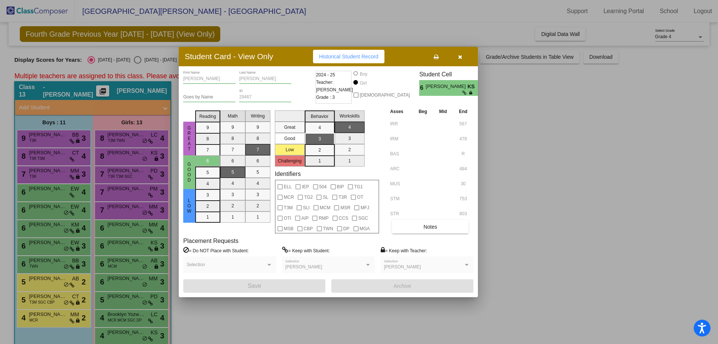
click at [439, 56] on button at bounding box center [436, 56] width 24 height 13
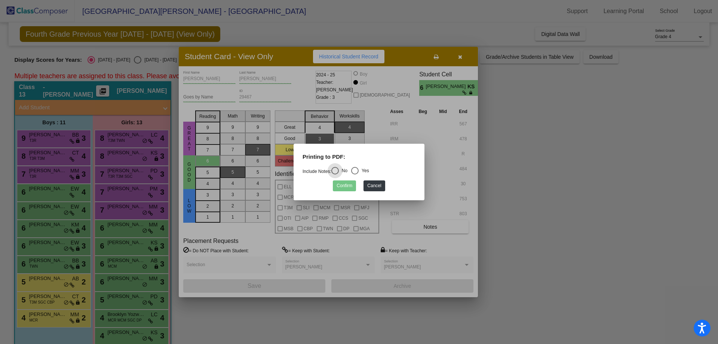
click at [357, 173] on div "Select an option" at bounding box center [354, 170] width 7 height 7
click at [355, 174] on input "Yes" at bounding box center [355, 174] width 0 height 0
radio input "true"
click at [344, 188] on button "Confirm" at bounding box center [344, 185] width 23 height 11
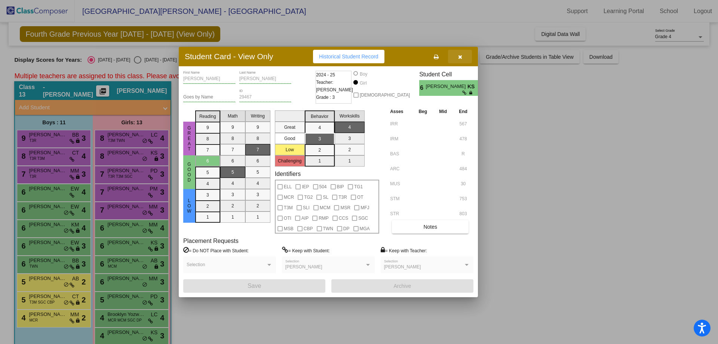
click at [466, 58] on button "button" at bounding box center [460, 56] width 24 height 13
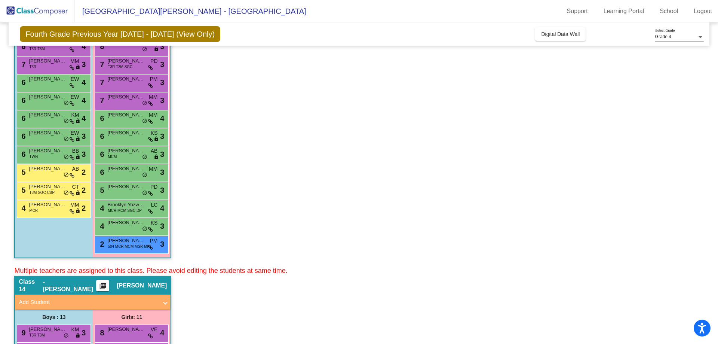
scroll to position [112, 0]
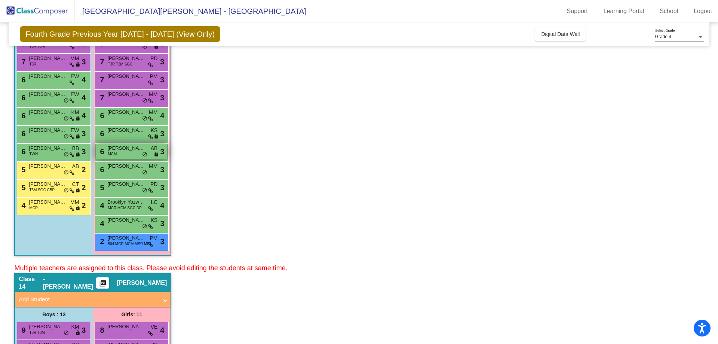
click at [125, 148] on span "[PERSON_NAME]" at bounding box center [125, 147] width 37 height 7
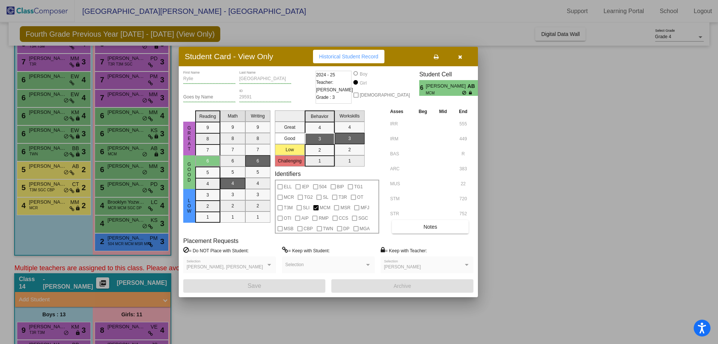
click at [441, 55] on button at bounding box center [436, 56] width 24 height 13
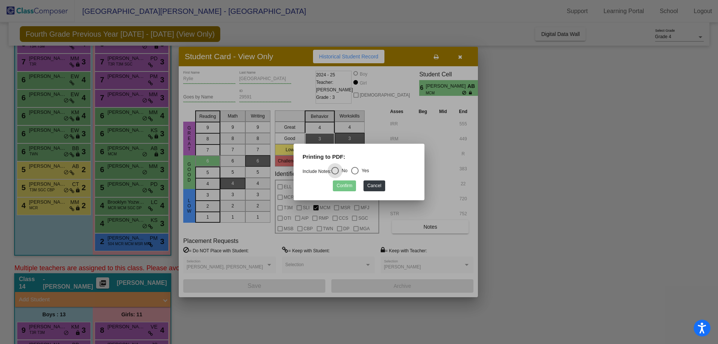
click at [362, 168] on div "Yes" at bounding box center [364, 170] width 10 height 7
click at [355, 174] on input "Yes" at bounding box center [355, 174] width 0 height 0
radio input "true"
click at [332, 189] on div "Confirm Cancel" at bounding box center [359, 184] width 113 height 15
click at [340, 187] on button "Confirm" at bounding box center [344, 185] width 23 height 11
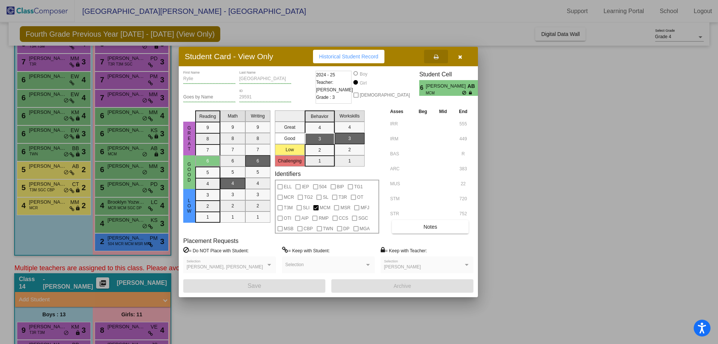
click at [464, 53] on button "button" at bounding box center [460, 56] width 24 height 13
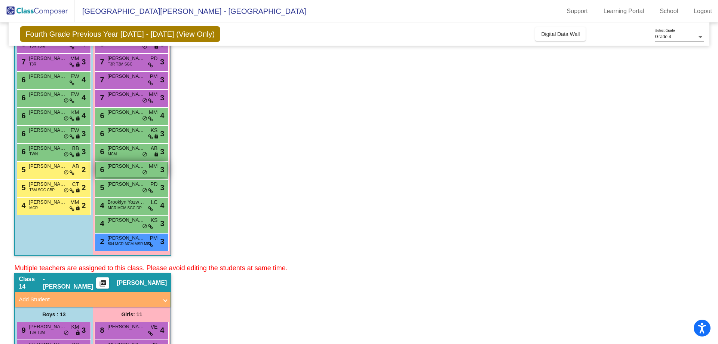
click at [132, 168] on span "[PERSON_NAME]" at bounding box center [125, 165] width 37 height 7
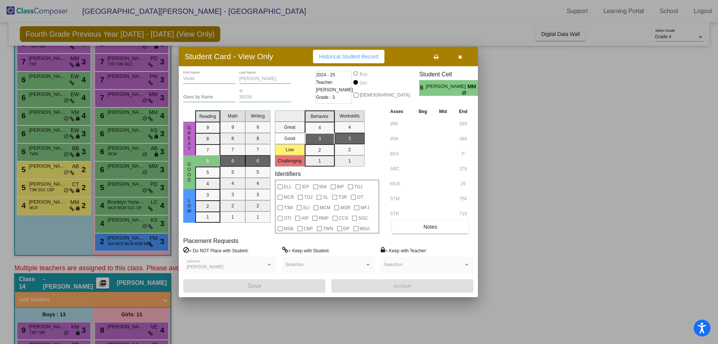
click at [436, 58] on icon at bounding box center [436, 56] width 5 height 5
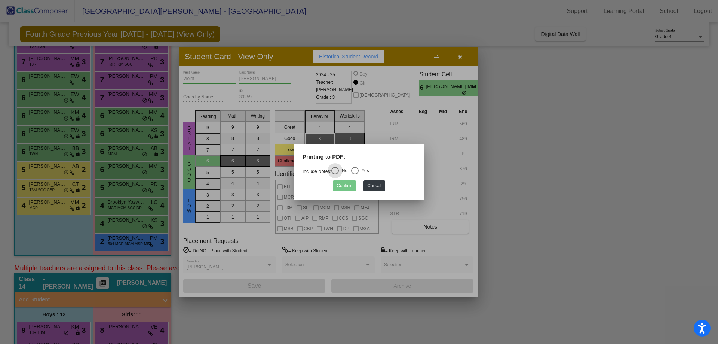
click at [365, 168] on div "Yes" at bounding box center [364, 170] width 10 height 7
click at [355, 174] on input "Yes" at bounding box center [355, 174] width 0 height 0
radio input "true"
click at [342, 186] on button "Confirm" at bounding box center [344, 185] width 23 height 11
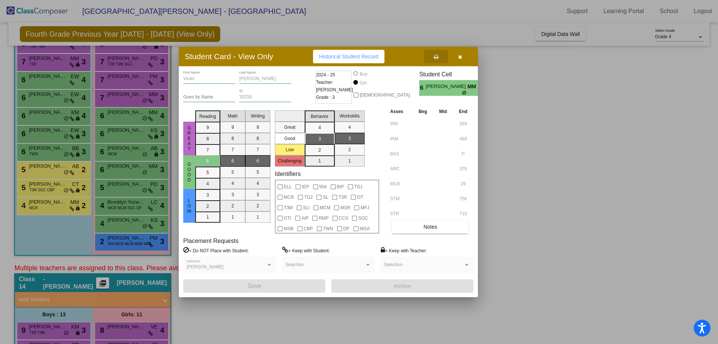
click at [465, 56] on button "button" at bounding box center [460, 56] width 24 height 13
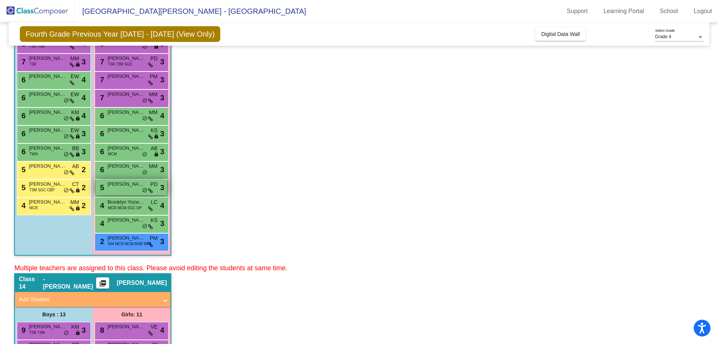
click at [128, 184] on span "[PERSON_NAME]" at bounding box center [125, 183] width 37 height 7
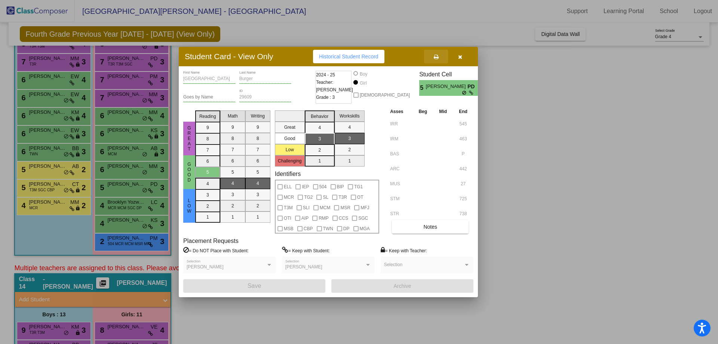
click at [438, 58] on icon at bounding box center [436, 56] width 5 height 5
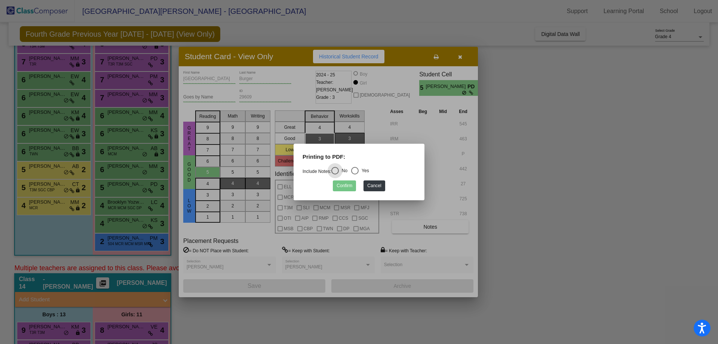
click at [356, 170] on div "Select an option" at bounding box center [354, 170] width 7 height 7
click at [355, 174] on input "Yes" at bounding box center [355, 174] width 0 height 0
radio input "true"
click at [350, 189] on button "Confirm" at bounding box center [344, 185] width 23 height 11
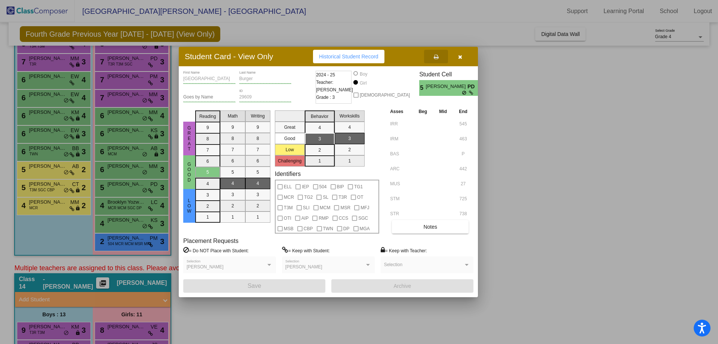
click at [461, 58] on icon "button" at bounding box center [460, 56] width 4 height 5
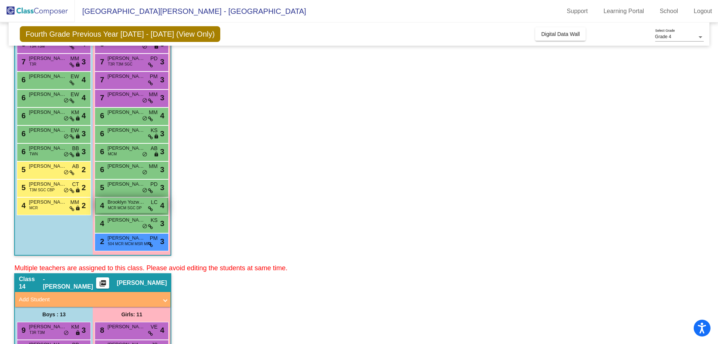
click at [129, 202] on span "Brooklyn Yozwiak" at bounding box center [125, 201] width 37 height 7
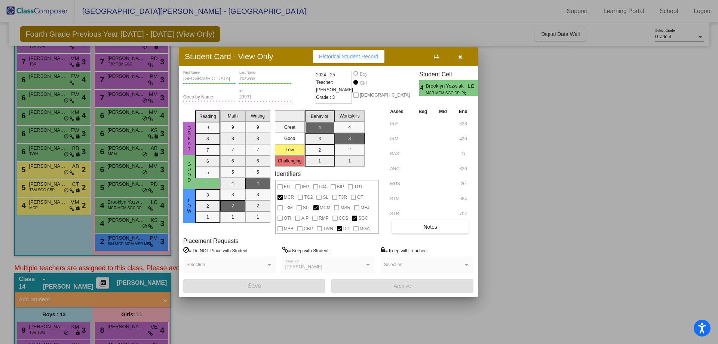
click at [436, 55] on icon at bounding box center [436, 56] width 5 height 5
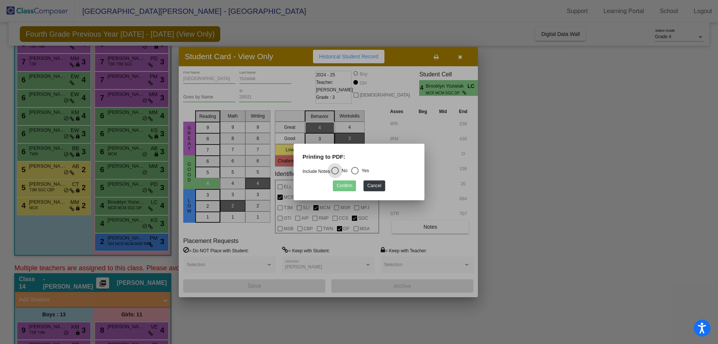
click at [357, 167] on div "Select an option" at bounding box center [354, 170] width 7 height 7
click at [355, 174] on input "Yes" at bounding box center [355, 174] width 0 height 0
radio input "true"
click at [351, 182] on button "Confirm" at bounding box center [344, 185] width 23 height 11
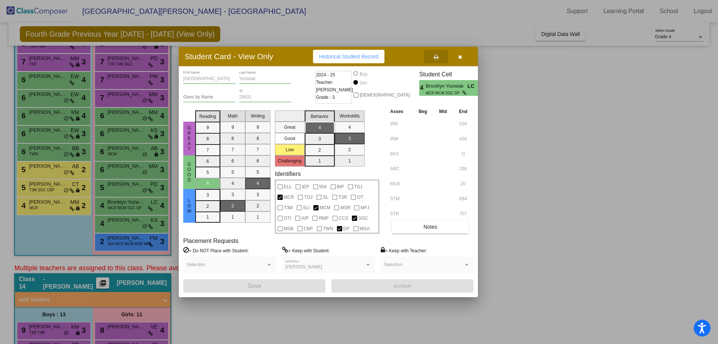
click at [126, 224] on div at bounding box center [359, 172] width 718 height 344
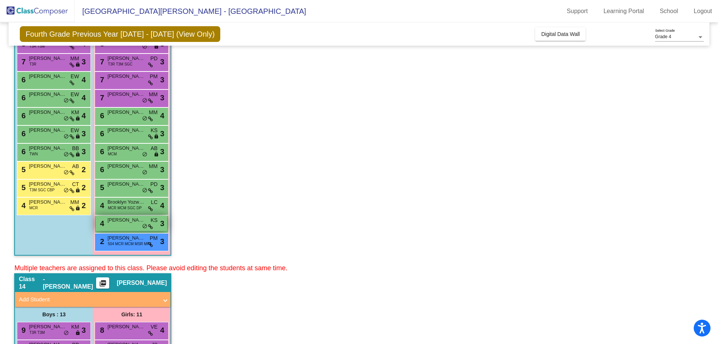
click at [123, 220] on span "[PERSON_NAME]" at bounding box center [125, 219] width 37 height 7
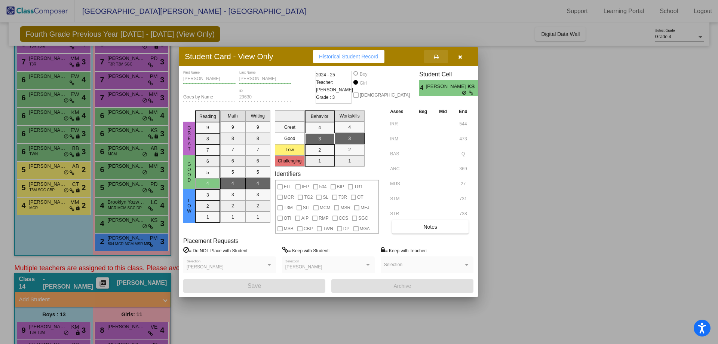
click at [432, 58] on button at bounding box center [436, 56] width 24 height 13
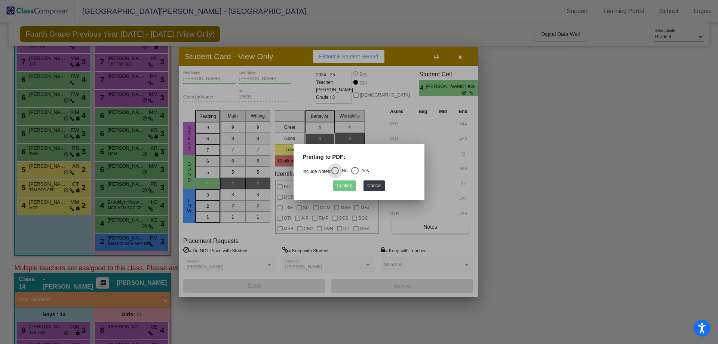
click at [359, 169] on div "Select an option" at bounding box center [354, 170] width 7 height 7
click at [355, 174] on input "Yes" at bounding box center [355, 174] width 0 height 0
radio input "true"
click at [349, 182] on button "Confirm" at bounding box center [344, 185] width 23 height 11
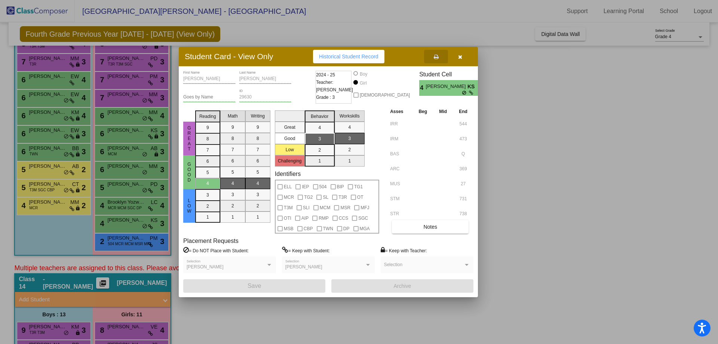
click at [154, 229] on div at bounding box center [359, 172] width 718 height 344
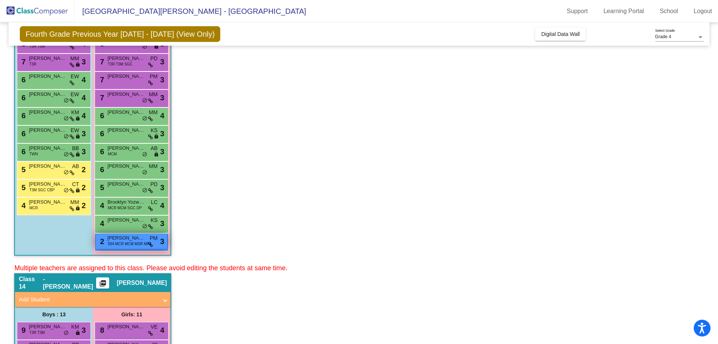
click at [129, 241] on span "504 MCR MCM MSR MFJ" at bounding box center [129, 244] width 43 height 6
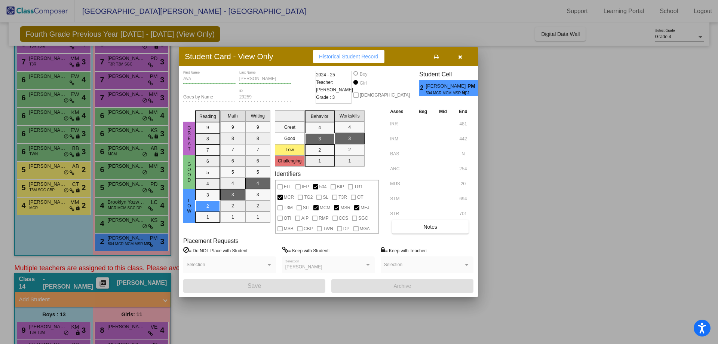
click at [436, 63] on button at bounding box center [436, 56] width 24 height 13
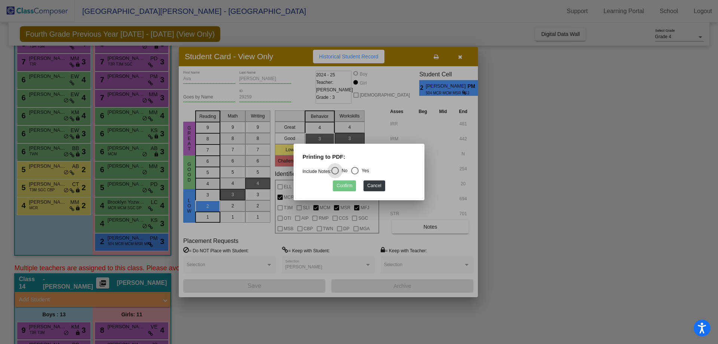
click at [359, 168] on div "Select an option" at bounding box center [354, 170] width 7 height 7
click at [355, 174] on input "Yes" at bounding box center [355, 174] width 0 height 0
radio input "true"
click at [346, 185] on button "Confirm" at bounding box center [344, 185] width 23 height 11
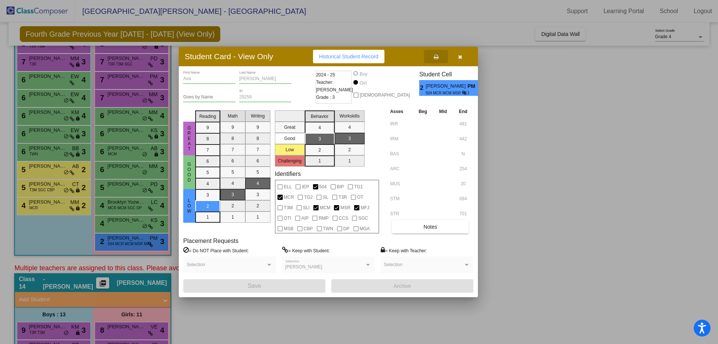
click at [461, 54] on icon "button" at bounding box center [460, 56] width 4 height 5
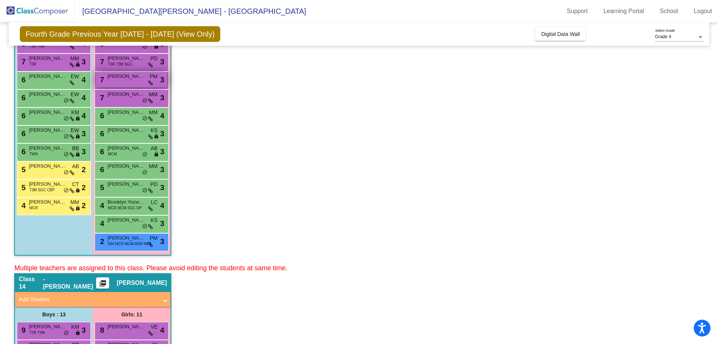
click at [129, 79] on span "[PERSON_NAME]" at bounding box center [125, 76] width 37 height 7
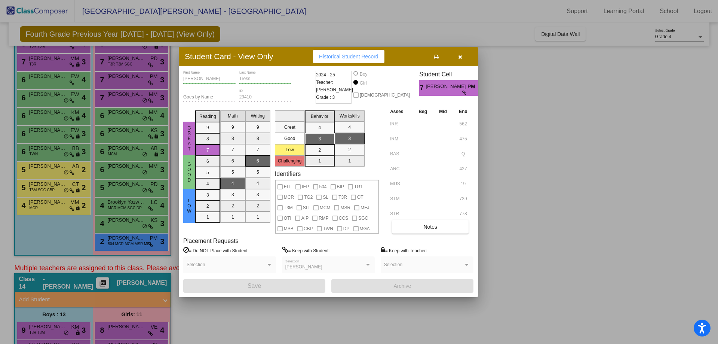
click at [459, 56] on icon "button" at bounding box center [460, 56] width 4 height 5
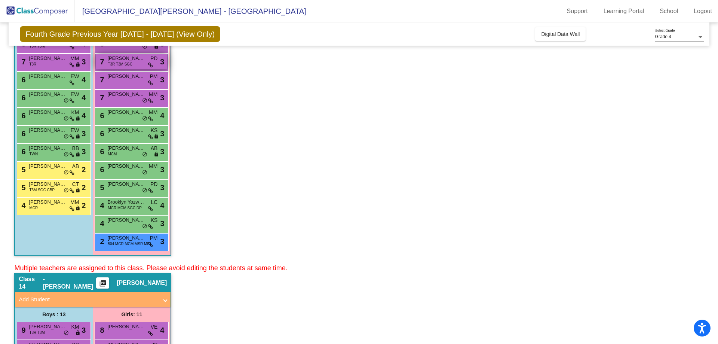
click at [109, 63] on span "T3R T3M SGC" at bounding box center [120, 64] width 25 height 6
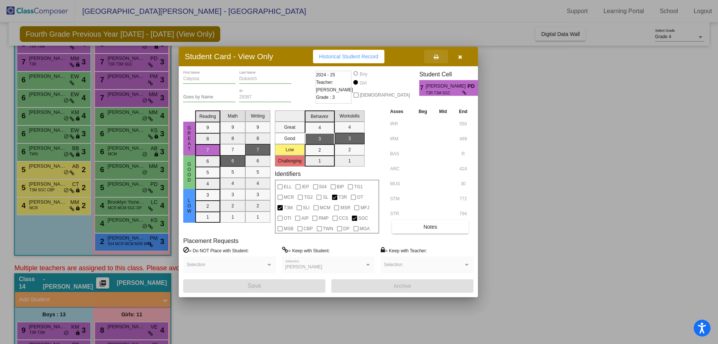
click at [433, 60] on button at bounding box center [436, 56] width 24 height 13
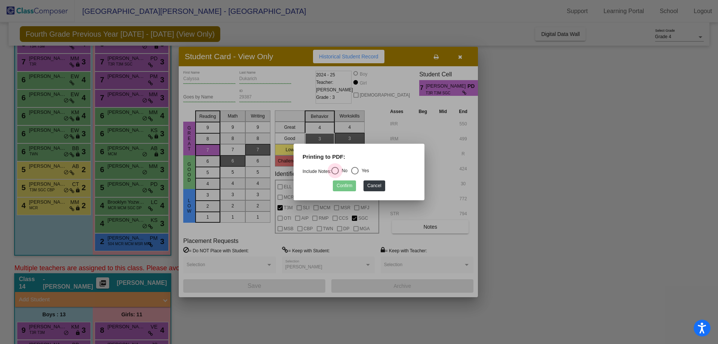
click at [337, 171] on div "Select an option" at bounding box center [334, 170] width 7 height 7
click at [335, 174] on input "No" at bounding box center [335, 174] width 0 height 0
radio input "true"
click at [339, 188] on button "Confirm" at bounding box center [344, 185] width 23 height 11
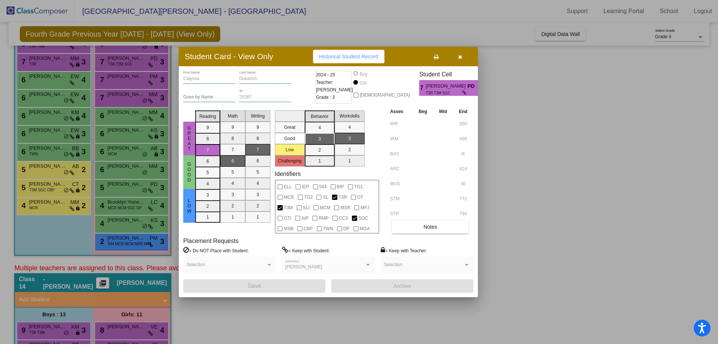
click at [438, 55] on icon at bounding box center [436, 56] width 5 height 5
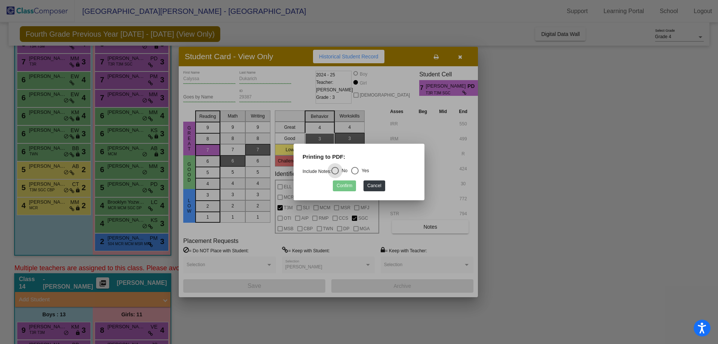
click at [367, 170] on div "Yes" at bounding box center [364, 170] width 10 height 7
click at [355, 174] on input "Yes" at bounding box center [355, 174] width 0 height 0
radio input "true"
click at [345, 189] on button "Confirm" at bounding box center [344, 185] width 23 height 11
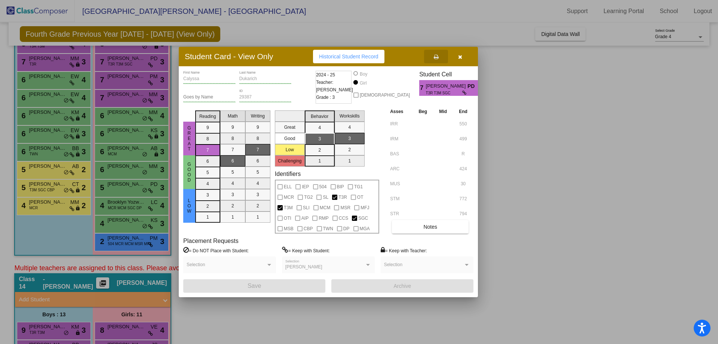
click at [466, 53] on button "button" at bounding box center [460, 56] width 24 height 13
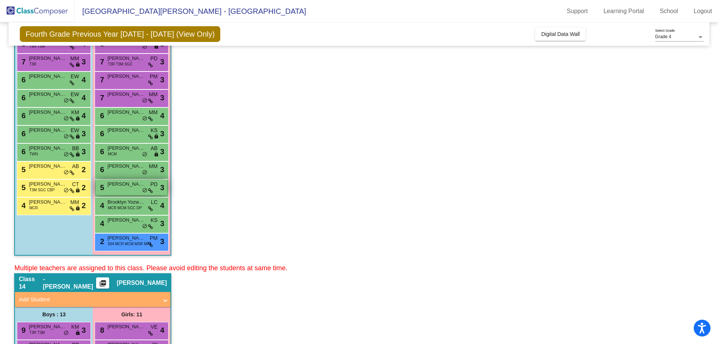
click at [116, 188] on div "5 Sydney [PERSON_NAME] lock do_not_disturb_alt 3" at bounding box center [131, 187] width 71 height 15
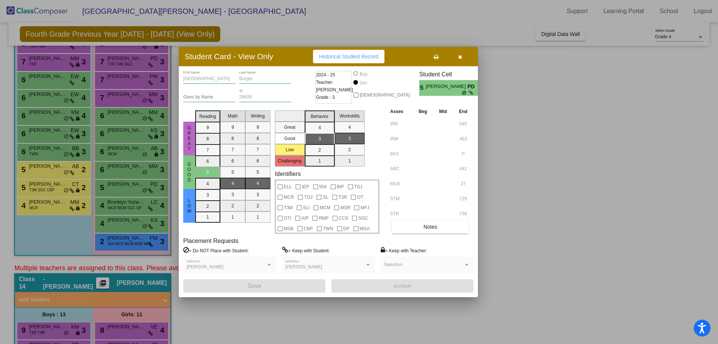
click at [435, 55] on icon at bounding box center [436, 56] width 5 height 5
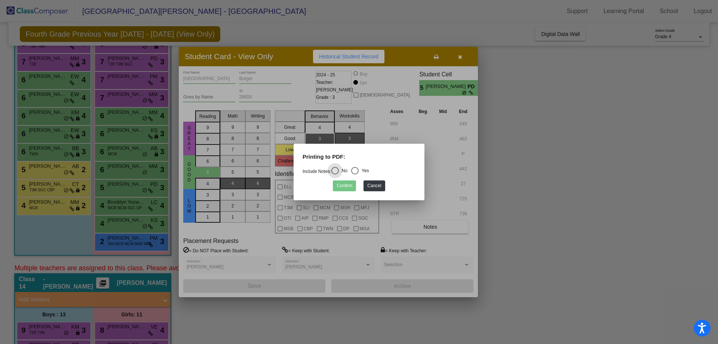
click at [331, 170] on link "Include Notes:" at bounding box center [317, 171] width 29 height 5
click at [339, 171] on div "Select an option" at bounding box center [334, 170] width 7 height 7
click at [335, 174] on input "No" at bounding box center [335, 174] width 0 height 0
radio input "true"
click at [342, 185] on button "Confirm" at bounding box center [344, 185] width 23 height 11
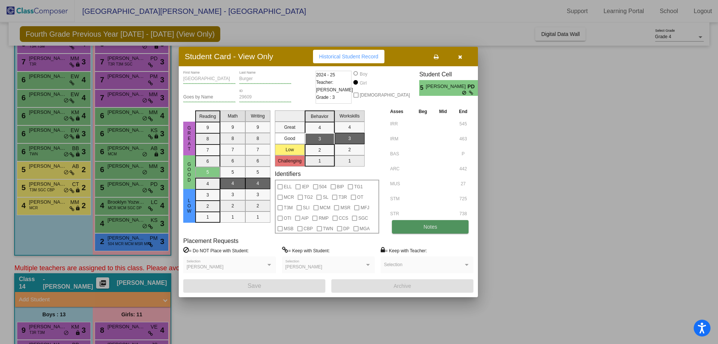
click at [421, 232] on button "Notes" at bounding box center [430, 226] width 77 height 13
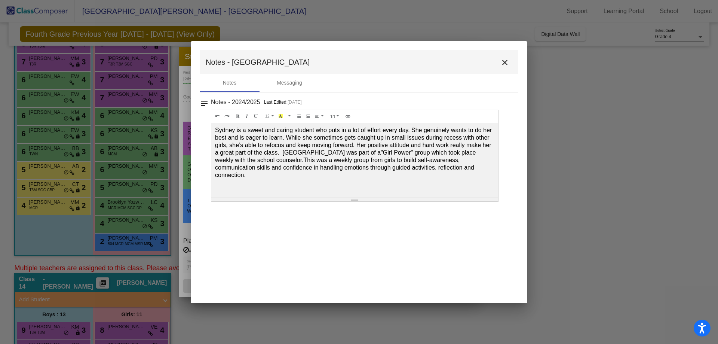
click at [445, 170] on p "Sydney is a sweet and caring student who puts in a lot of effort every day. She…" at bounding box center [354, 152] width 279 height 52
click at [438, 168] on span "This was a weekly group from girls to build self-awareness, communication skill…" at bounding box center [344, 167] width 259 height 21
click at [433, 169] on p "Sydney is a sweet and caring student who puts in a lot of effort every day. She…" at bounding box center [354, 152] width 279 height 52
click at [431, 168] on span "This was a weekly group from girls to build self-awareness, communication skill…" at bounding box center [344, 167] width 259 height 21
drag, startPoint x: 441, startPoint y: 168, endPoint x: 203, endPoint y: 132, distance: 241.0
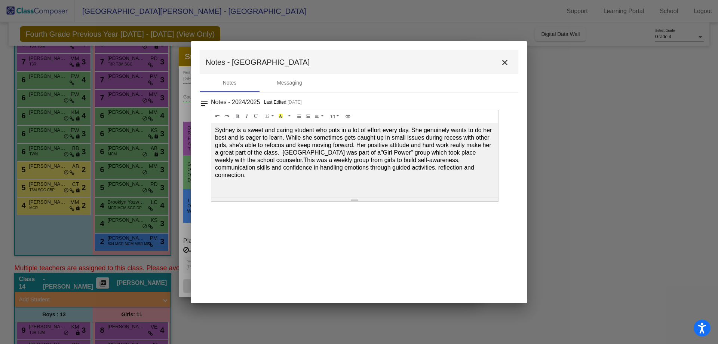
click at [203, 132] on div "notes Notes - 2024/2025 Last Edited: [DATE] 12 8 9 10 11 12 14 18 24 36 Backgro…" at bounding box center [359, 149] width 319 height 105
copy p "Sydney is a sweet and caring student who puts in a lot of effort every day. She…"
click at [506, 61] on mat-icon "close" at bounding box center [504, 62] width 9 height 9
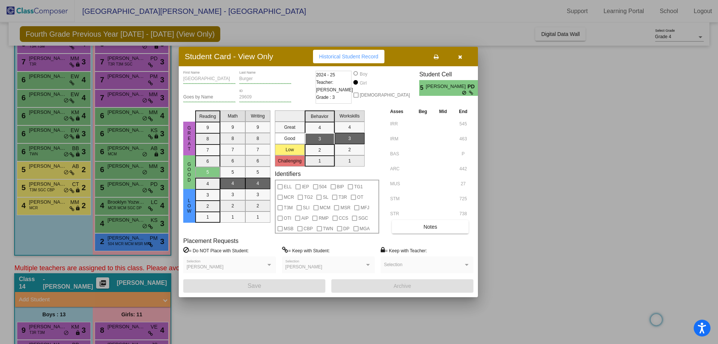
click at [119, 184] on div at bounding box center [359, 172] width 718 height 344
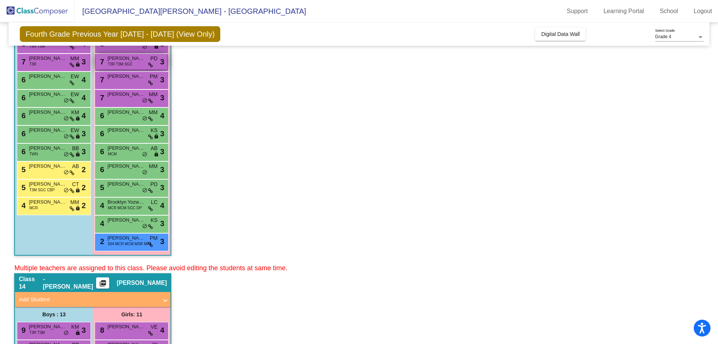
click at [128, 57] on span "[PERSON_NAME]" at bounding box center [125, 58] width 37 height 7
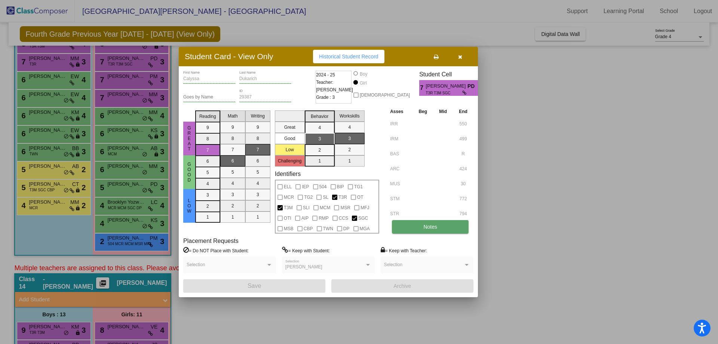
click at [431, 232] on button "Notes" at bounding box center [430, 226] width 77 height 13
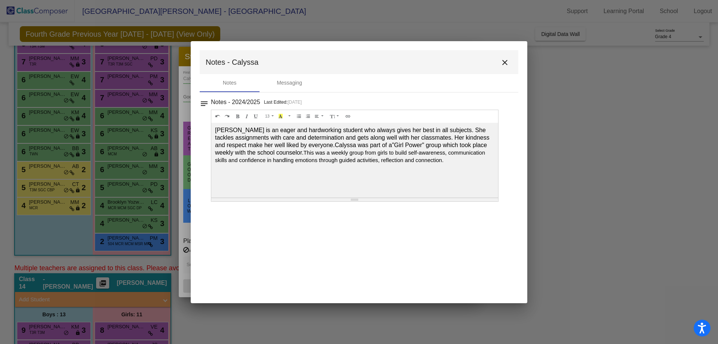
drag, startPoint x: 453, startPoint y: 160, endPoint x: 217, endPoint y: 134, distance: 237.5
click at [214, 128] on div "[PERSON_NAME] is an eager and hardworking student who always gives her best in …" at bounding box center [354, 160] width 287 height 75
copy div "[PERSON_NAME] is an eager and hardworking student who always gives her best in …"
click at [506, 57] on button "close" at bounding box center [504, 62] width 15 height 15
